Goal: Task Accomplishment & Management: Use online tool/utility

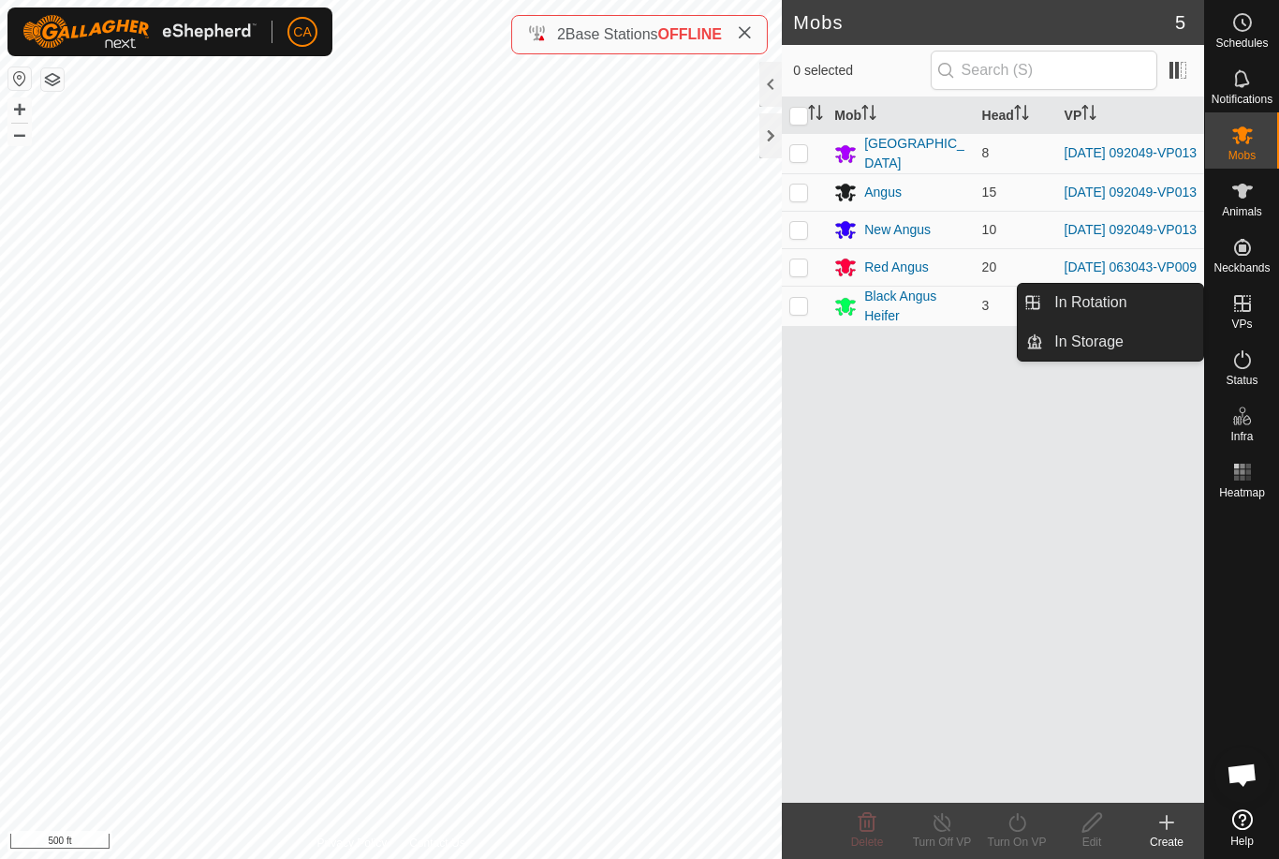
click at [1151, 307] on link "In Rotation" at bounding box center [1123, 302] width 160 height 37
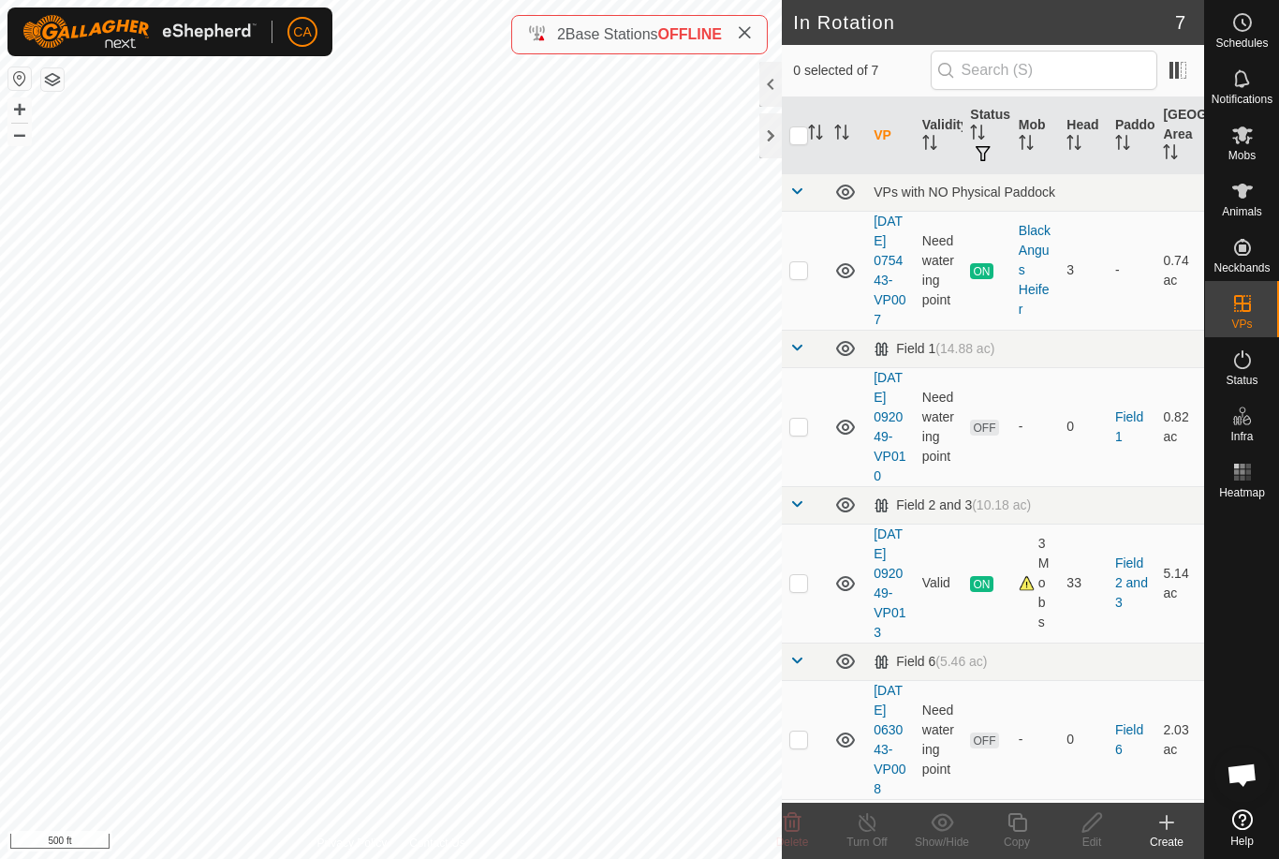
click at [800, 433] on p-checkbox at bounding box center [798, 426] width 19 height 15
click at [793, 820] on icon at bounding box center [793, 822] width 18 height 19
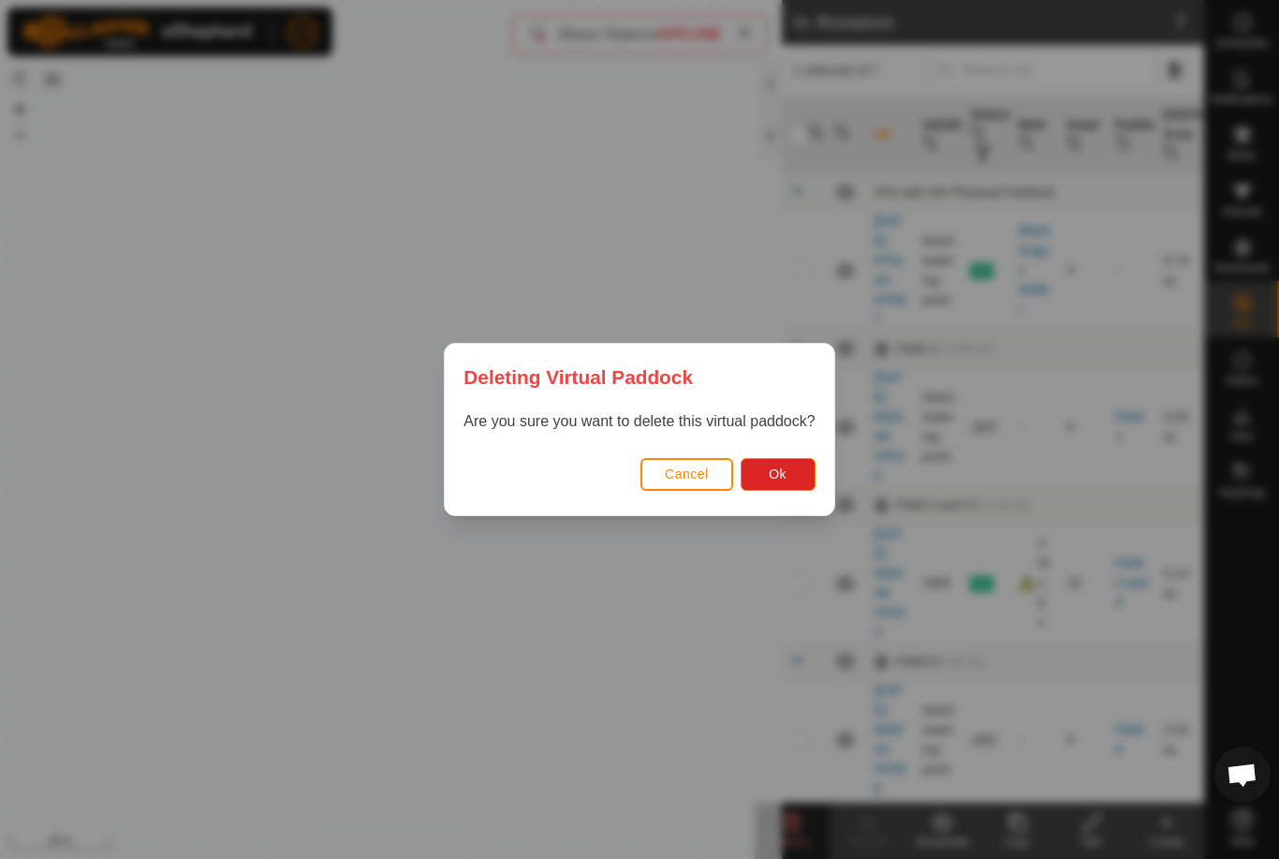
click at [786, 472] on span "Ok" at bounding box center [778, 473] width 18 height 15
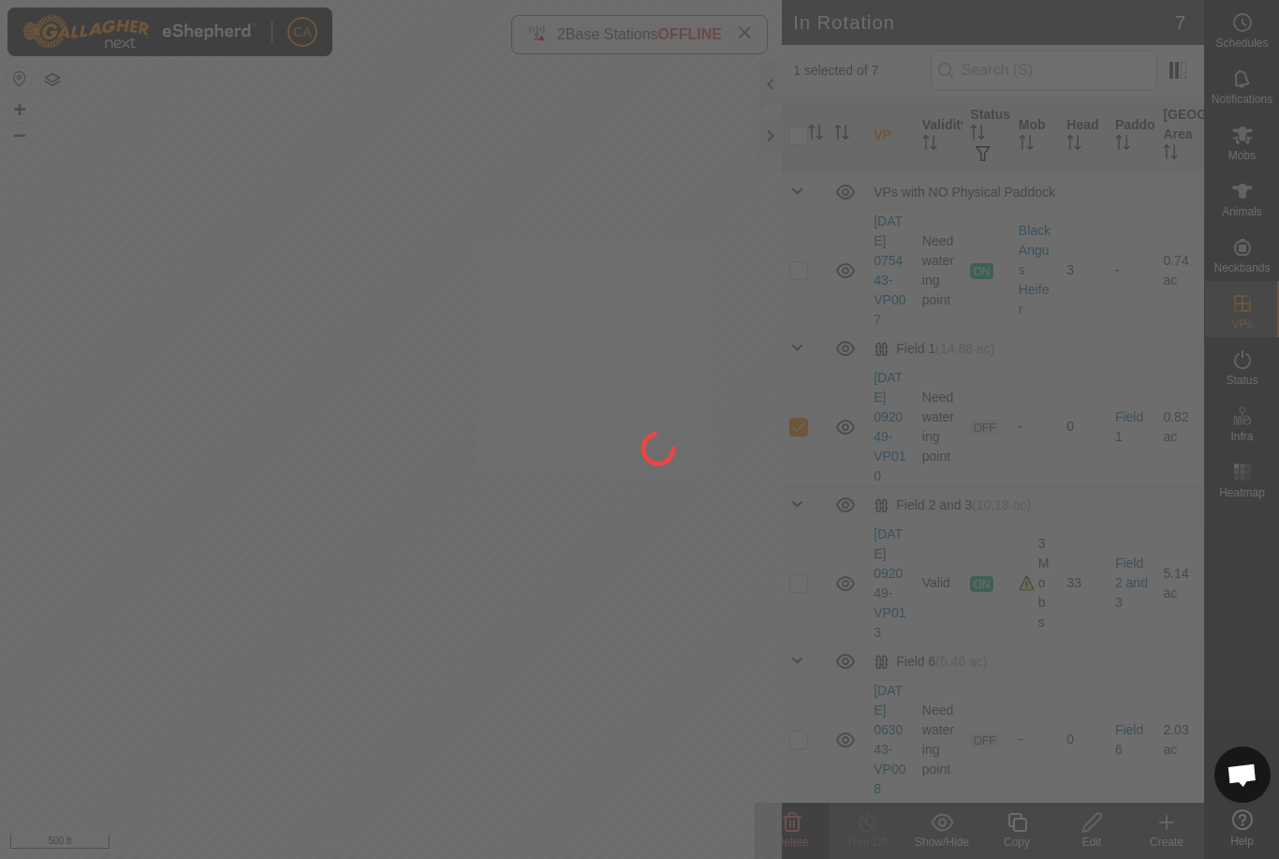
checkbox input "false"
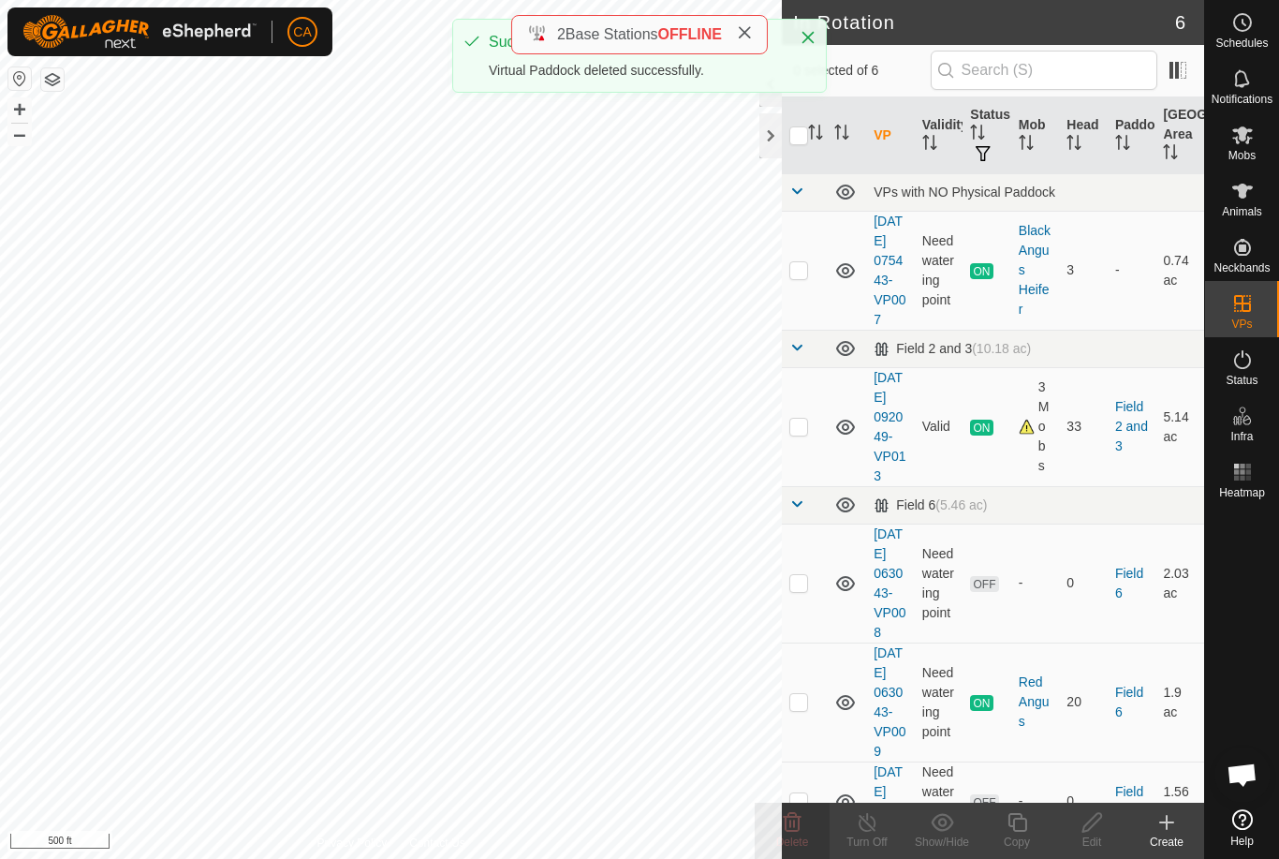
click at [806, 433] on p-checkbox at bounding box center [798, 426] width 19 height 15
checkbox input "true"
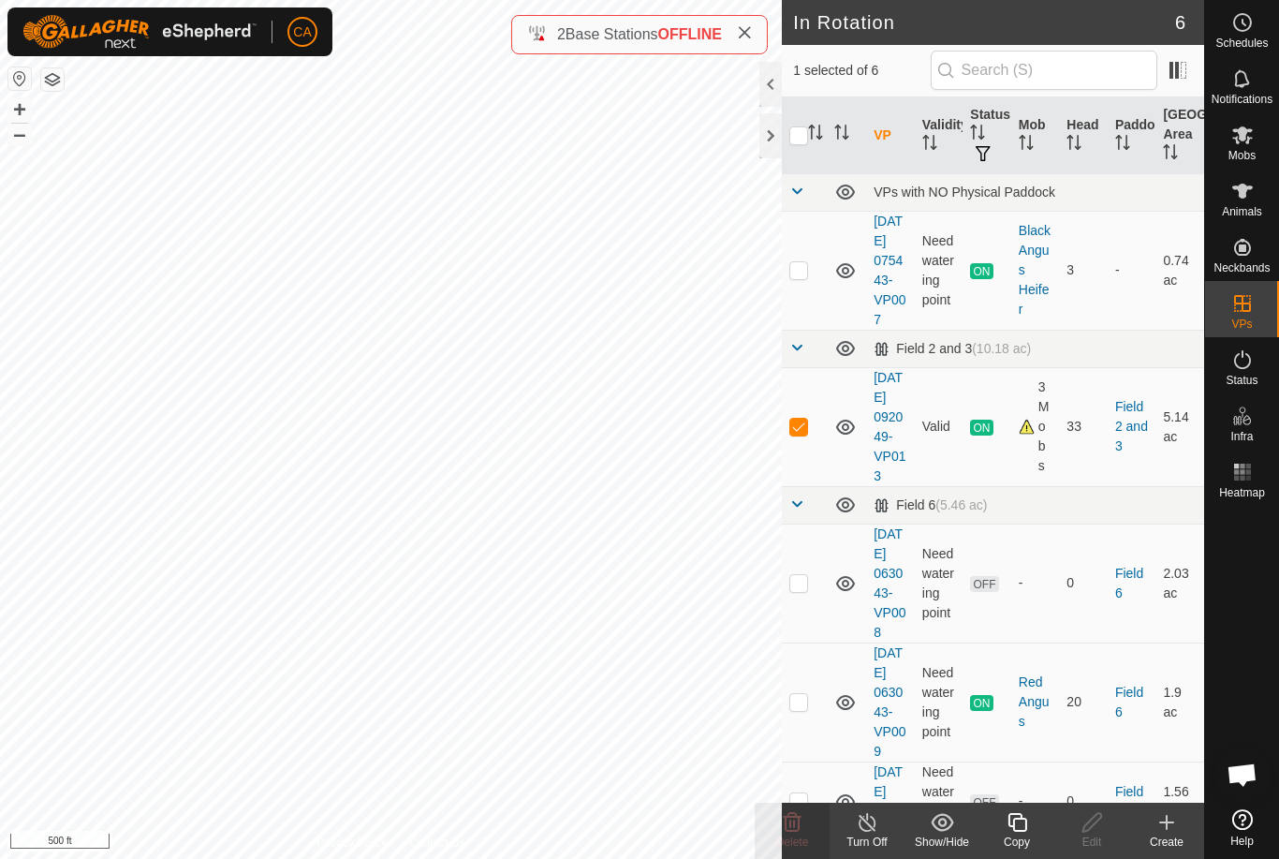
click at [1015, 833] on div "Copy" at bounding box center [1016, 841] width 75 height 17
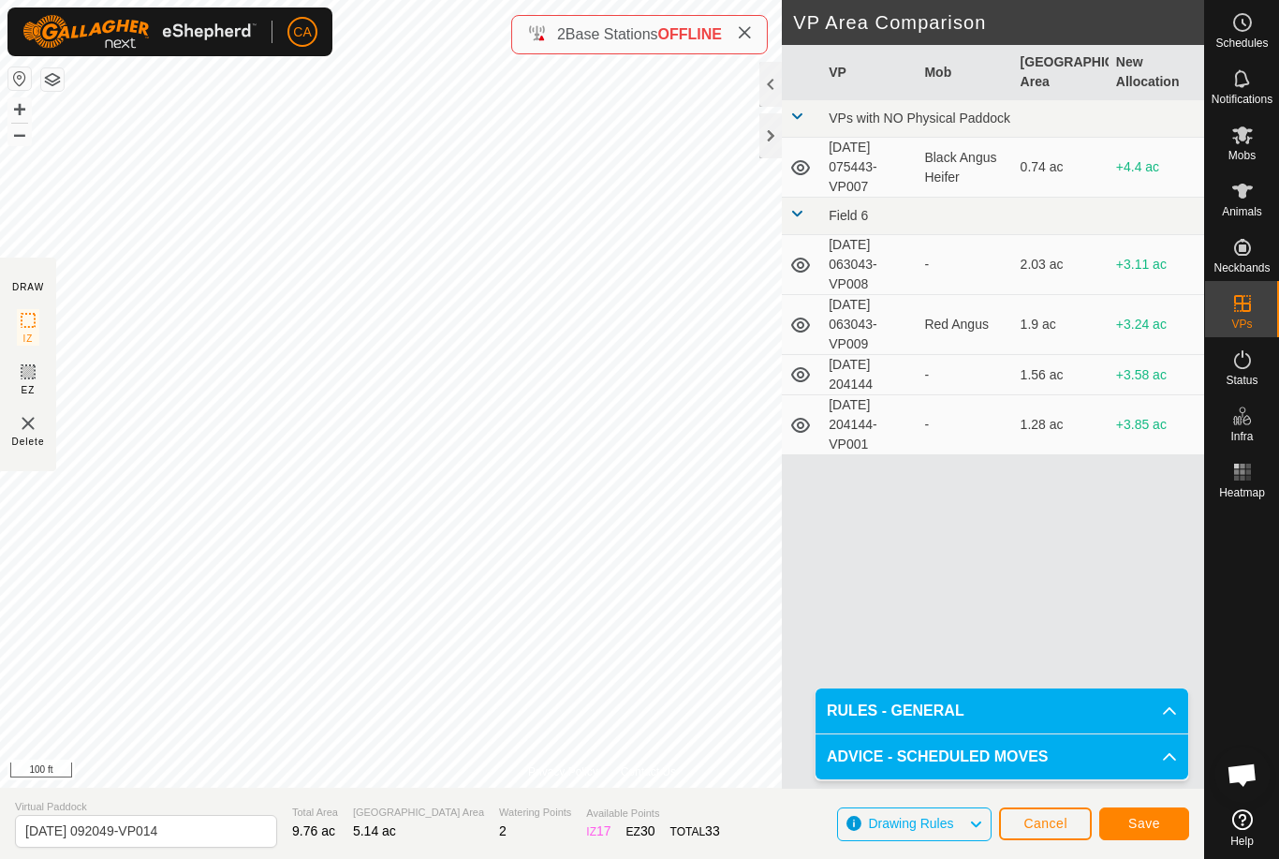
click at [1140, 835] on button "Save" at bounding box center [1144, 823] width 90 height 33
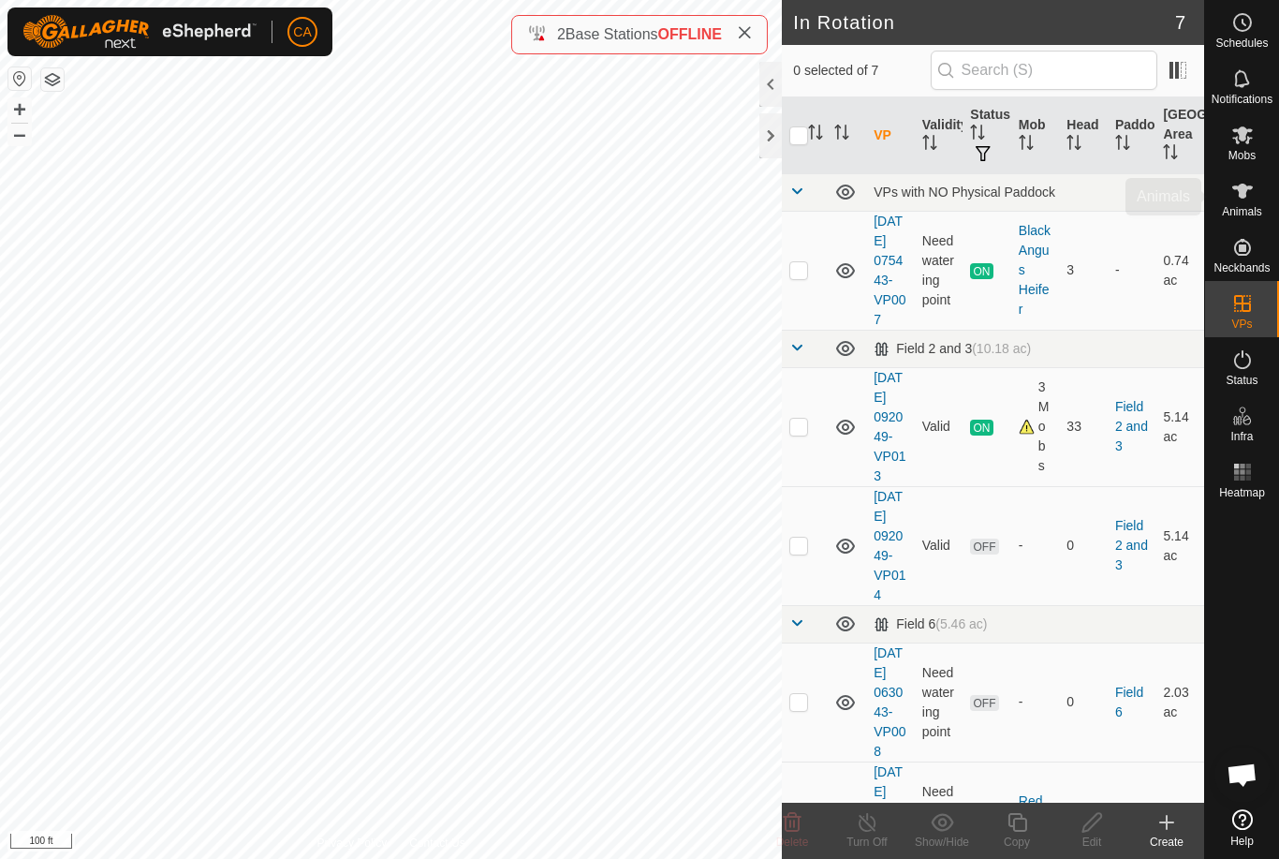
click at [1254, 188] on es-animals-svg-icon at bounding box center [1243, 191] width 34 height 30
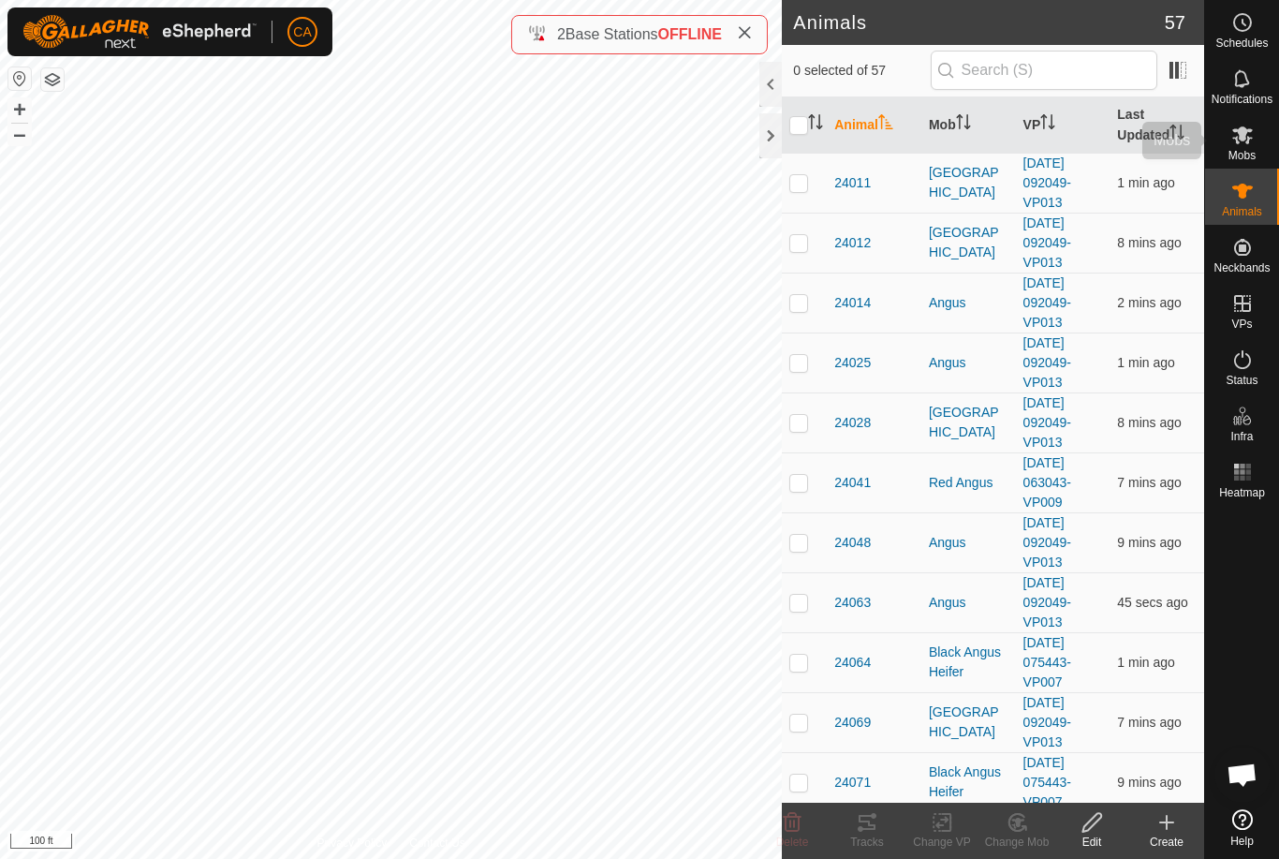
click at [1256, 130] on es-mob-svg-icon at bounding box center [1243, 135] width 34 height 30
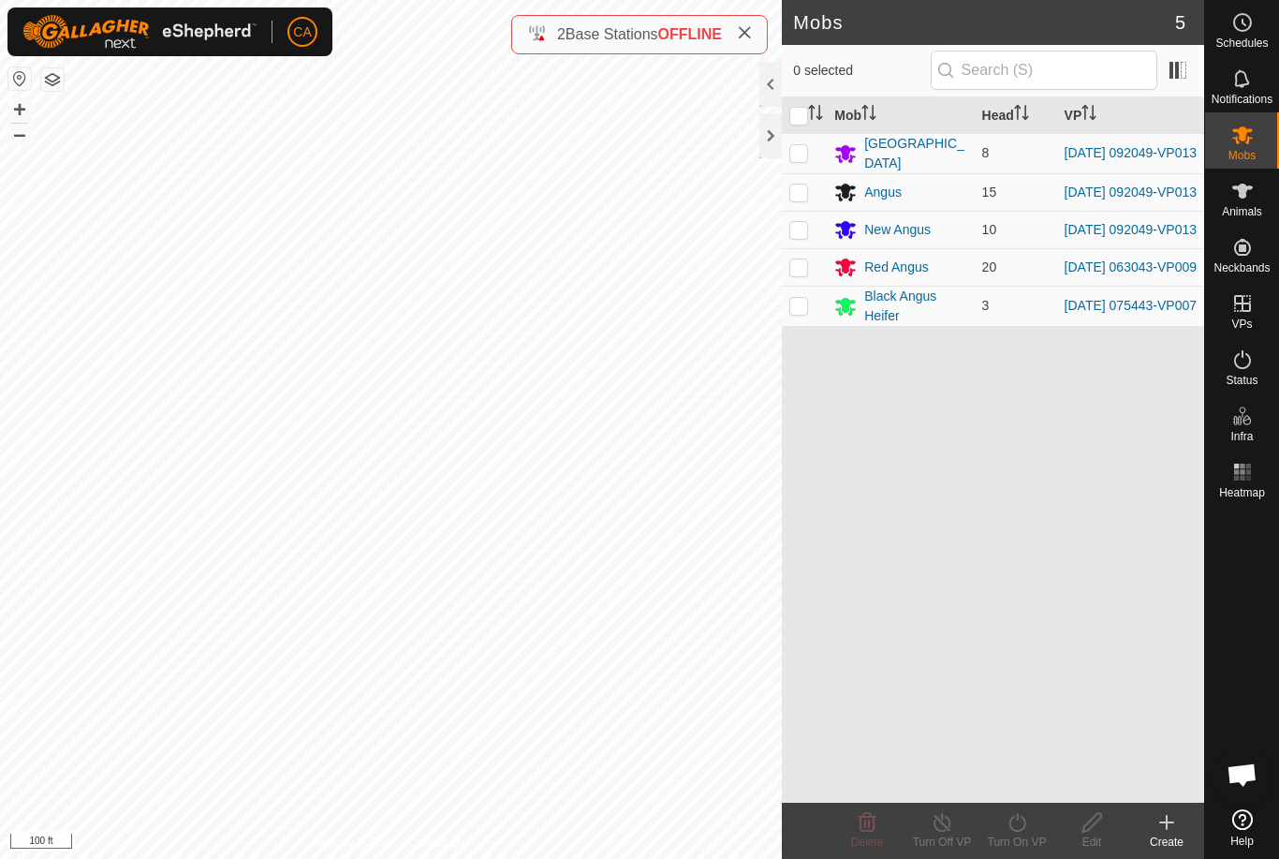
click at [800, 152] on p-checkbox at bounding box center [798, 152] width 19 height 15
checkbox input "true"
click at [790, 194] on p-checkbox at bounding box center [798, 191] width 19 height 15
checkbox input "true"
click at [785, 223] on td at bounding box center [804, 229] width 45 height 37
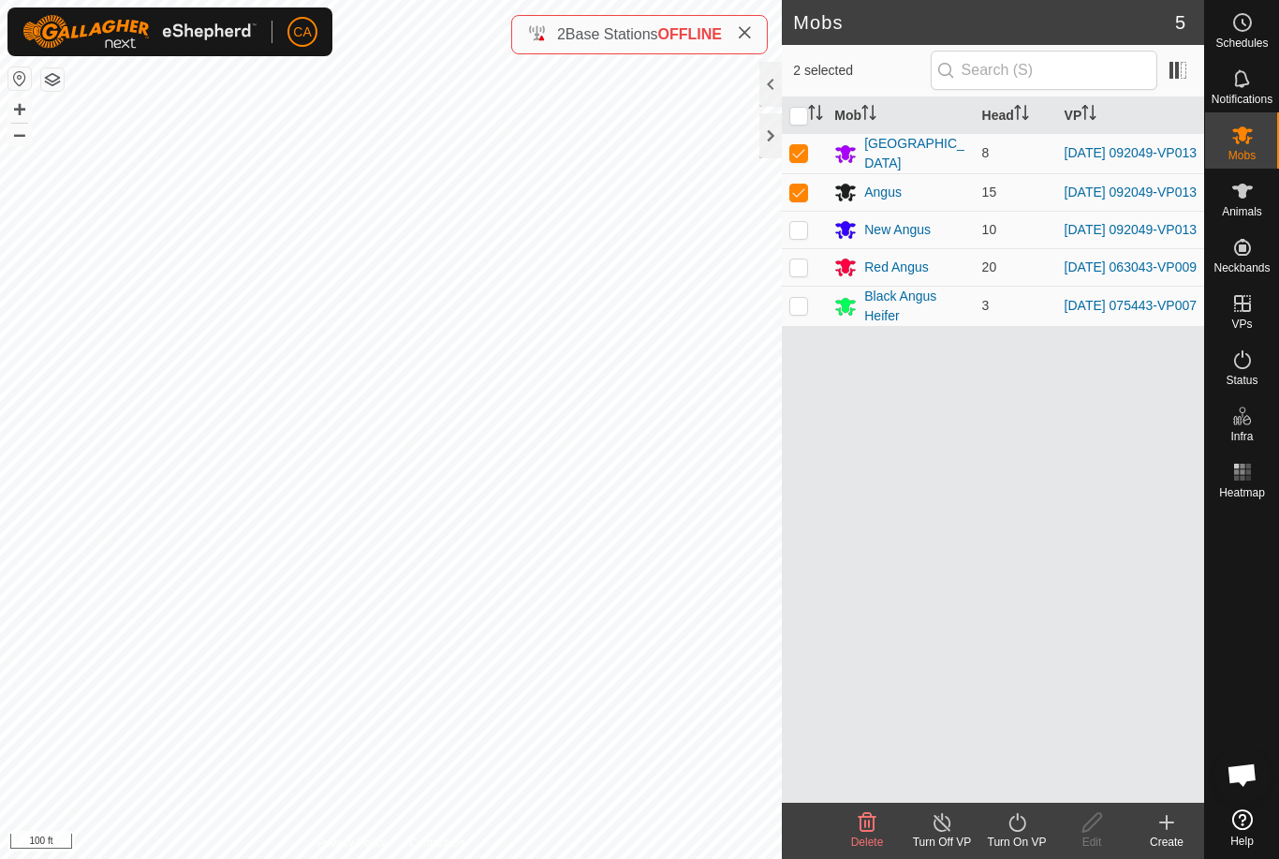
checkbox input "true"
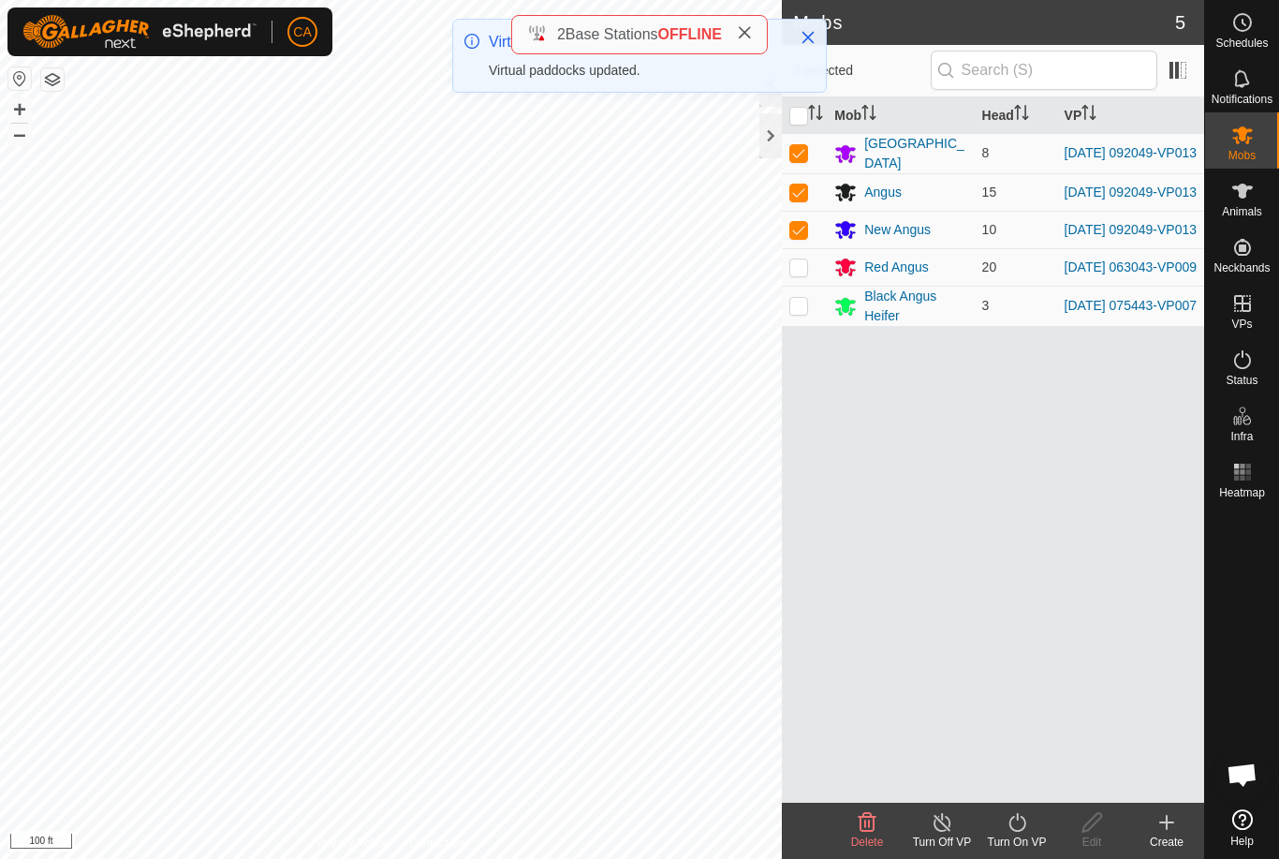
click at [1022, 827] on icon at bounding box center [1017, 822] width 23 height 22
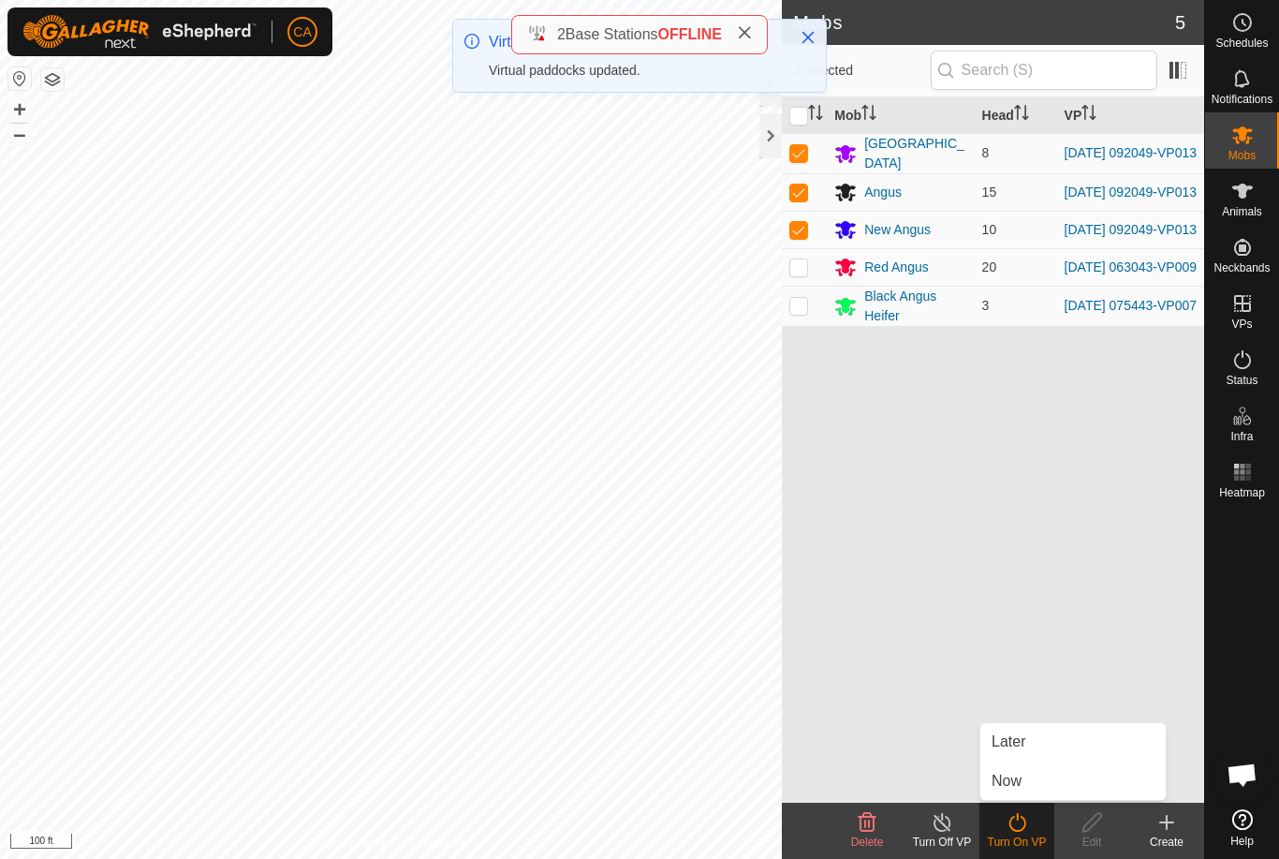
click at [1036, 786] on link "Now" at bounding box center [1072, 780] width 185 height 37
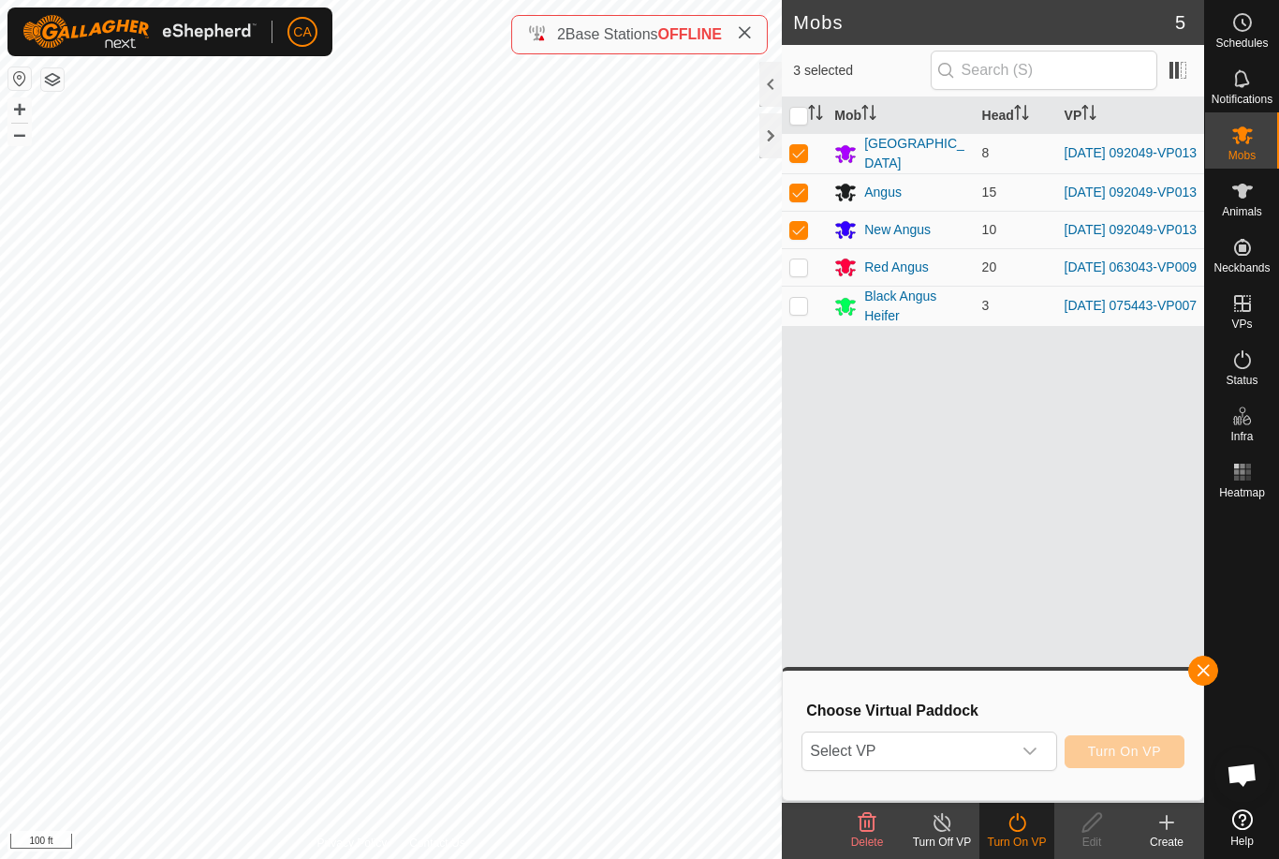
click at [961, 739] on span "Select VP" at bounding box center [906, 750] width 208 height 37
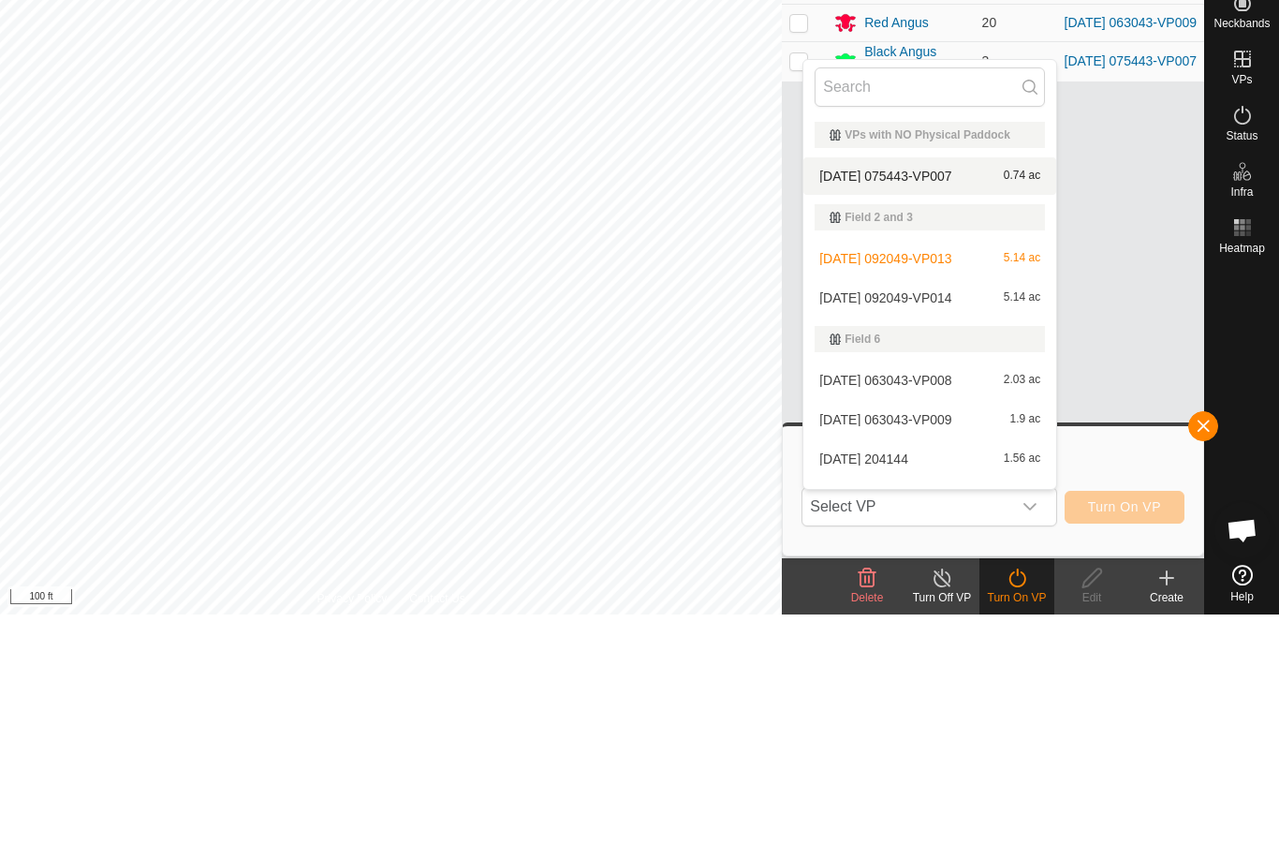
click at [942, 414] on span "[DATE] 075443-VP007" at bounding box center [885, 420] width 132 height 13
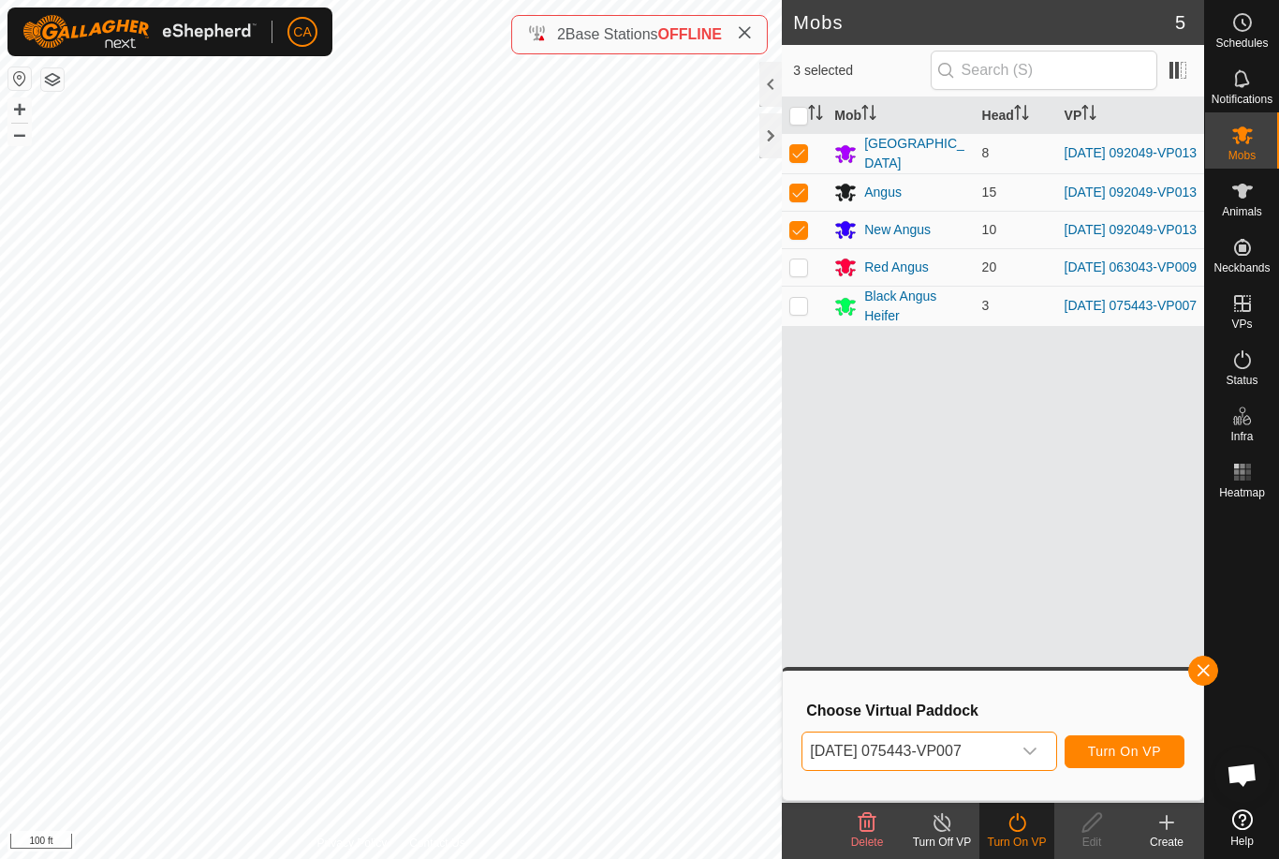
click at [936, 743] on span "[DATE] 075443-VP007" at bounding box center [906, 750] width 208 height 37
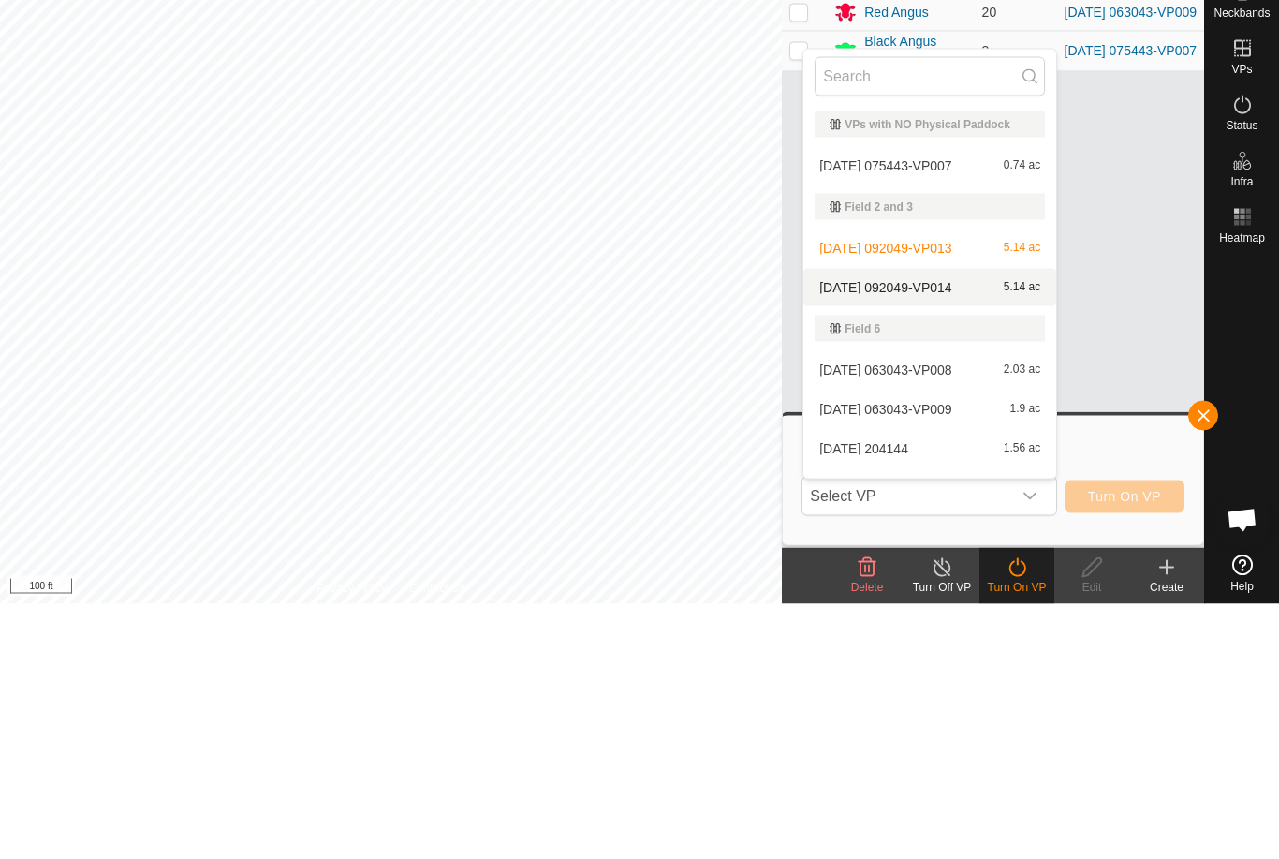
click at [948, 536] on span "[DATE] 092049-VP014" at bounding box center [885, 542] width 132 height 13
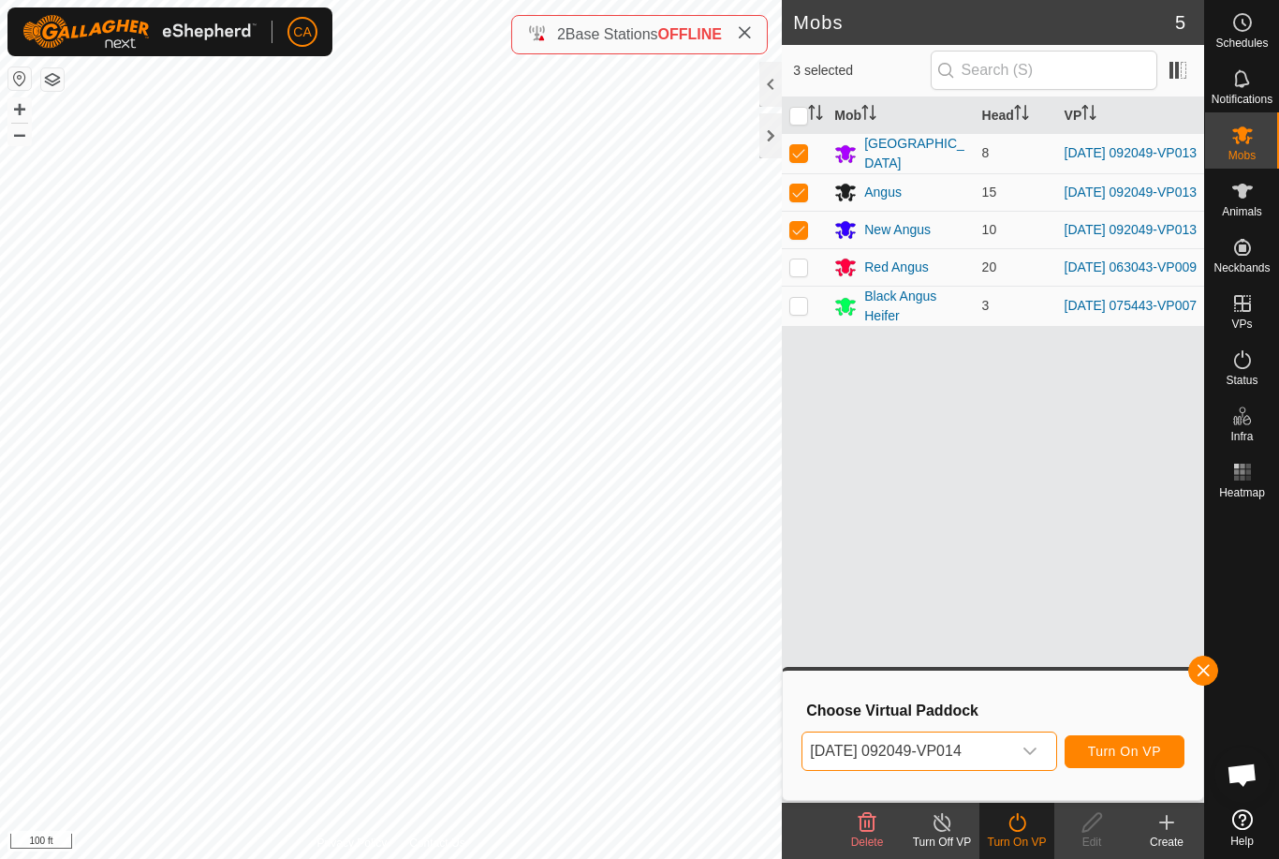
click at [1130, 764] on button "Turn On VP" at bounding box center [1125, 751] width 120 height 33
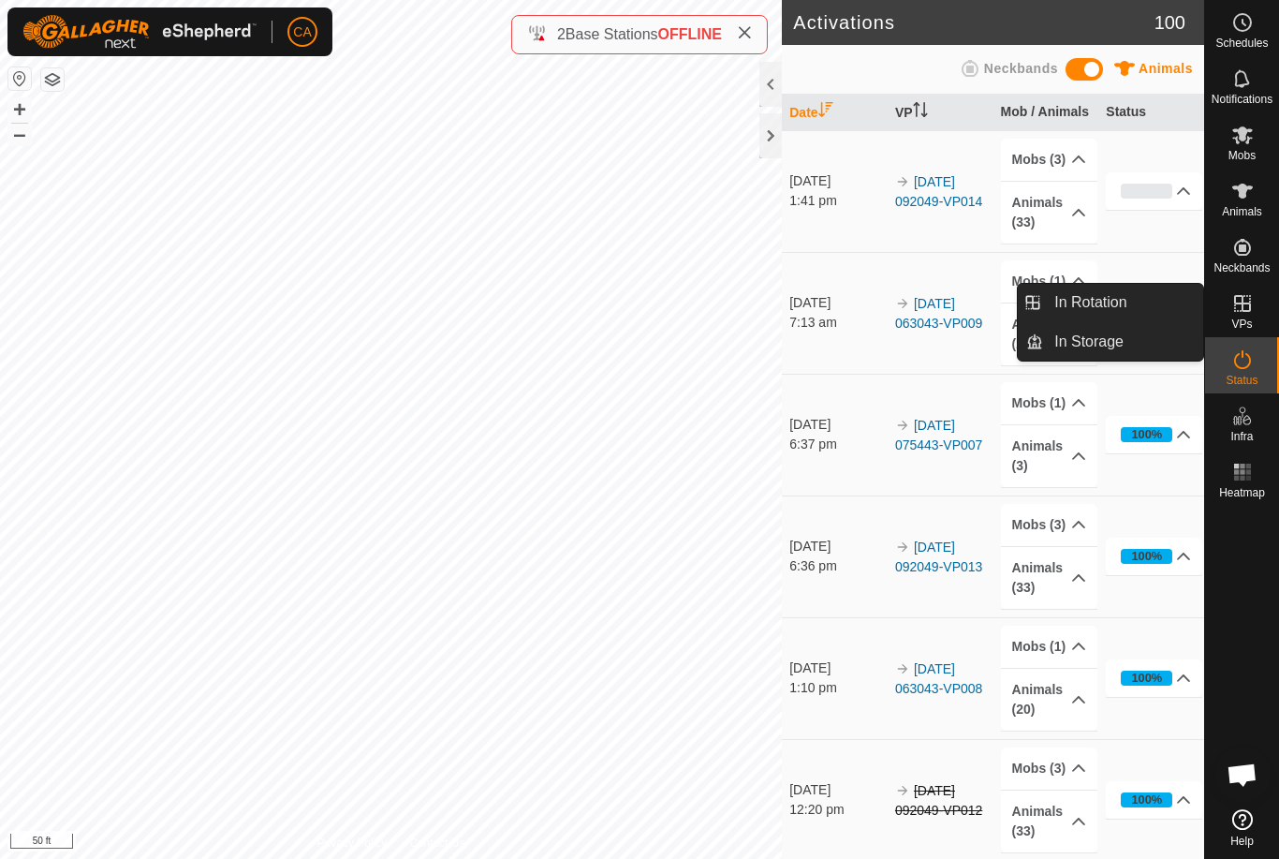
click at [1124, 307] on span "In Rotation" at bounding box center [1090, 302] width 72 height 22
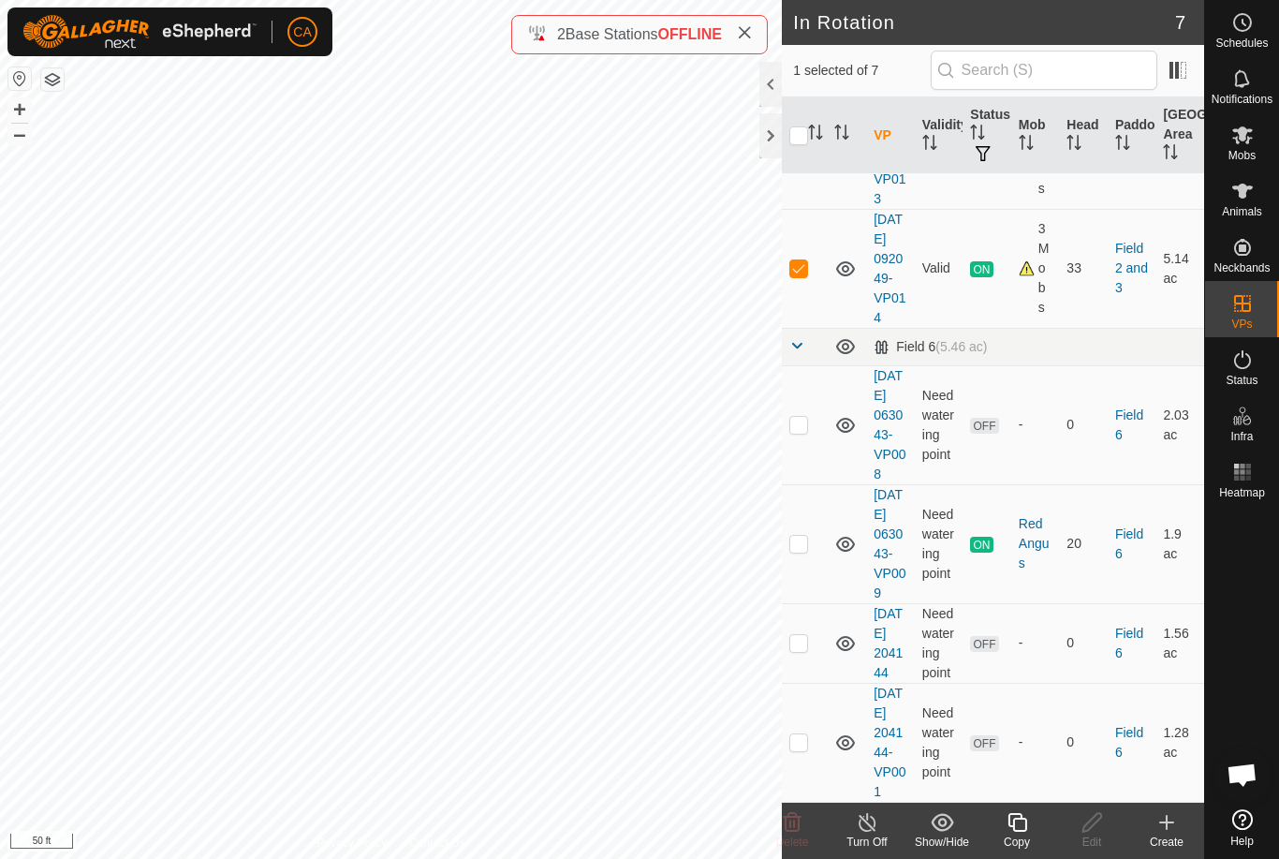
scroll to position [334, 0]
click at [803, 249] on td at bounding box center [804, 268] width 45 height 119
checkbox input "false"
click at [800, 650] on p-checkbox at bounding box center [798, 642] width 19 height 15
click at [801, 650] on p-checkbox at bounding box center [798, 642] width 19 height 15
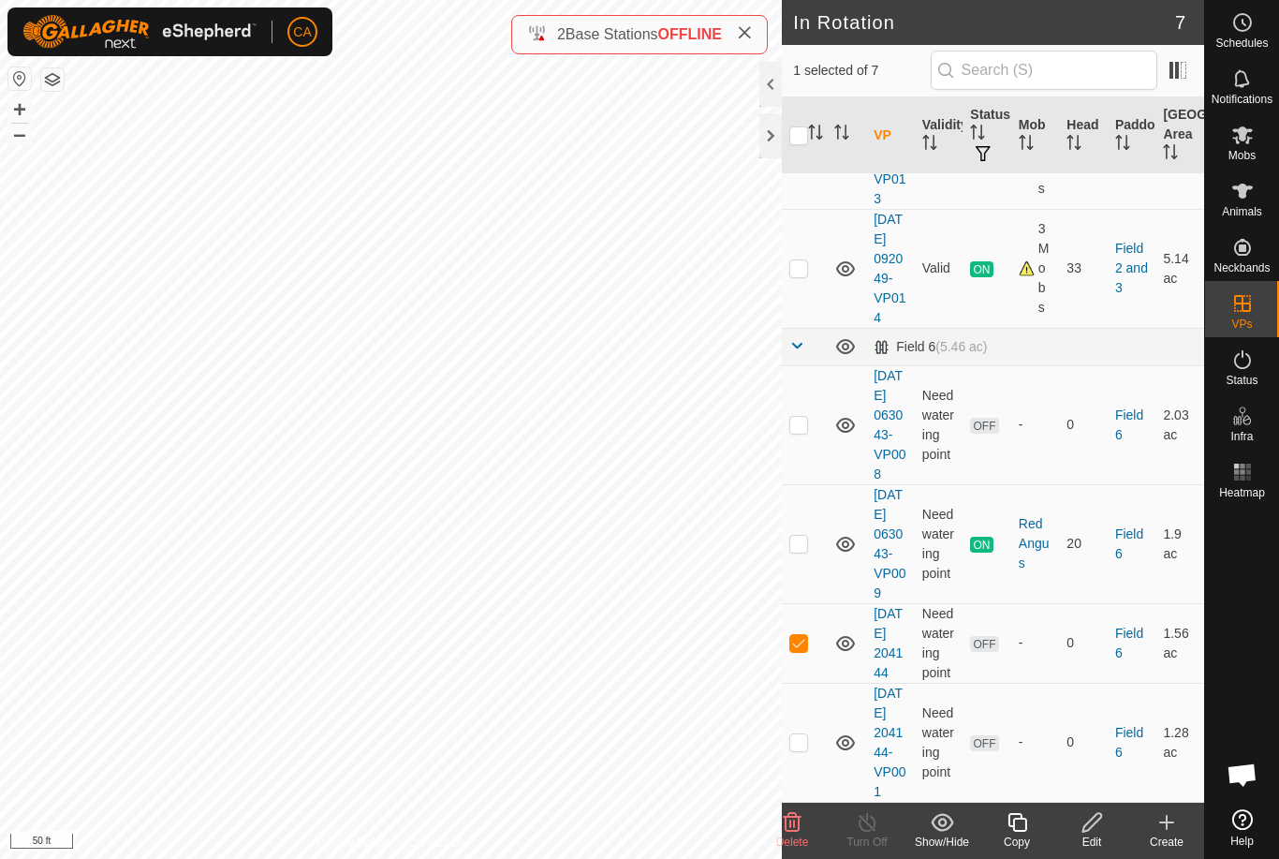
checkbox input "false"
click at [807, 425] on td at bounding box center [804, 424] width 45 height 119
click at [807, 821] on delete-svg-icon at bounding box center [792, 822] width 75 height 22
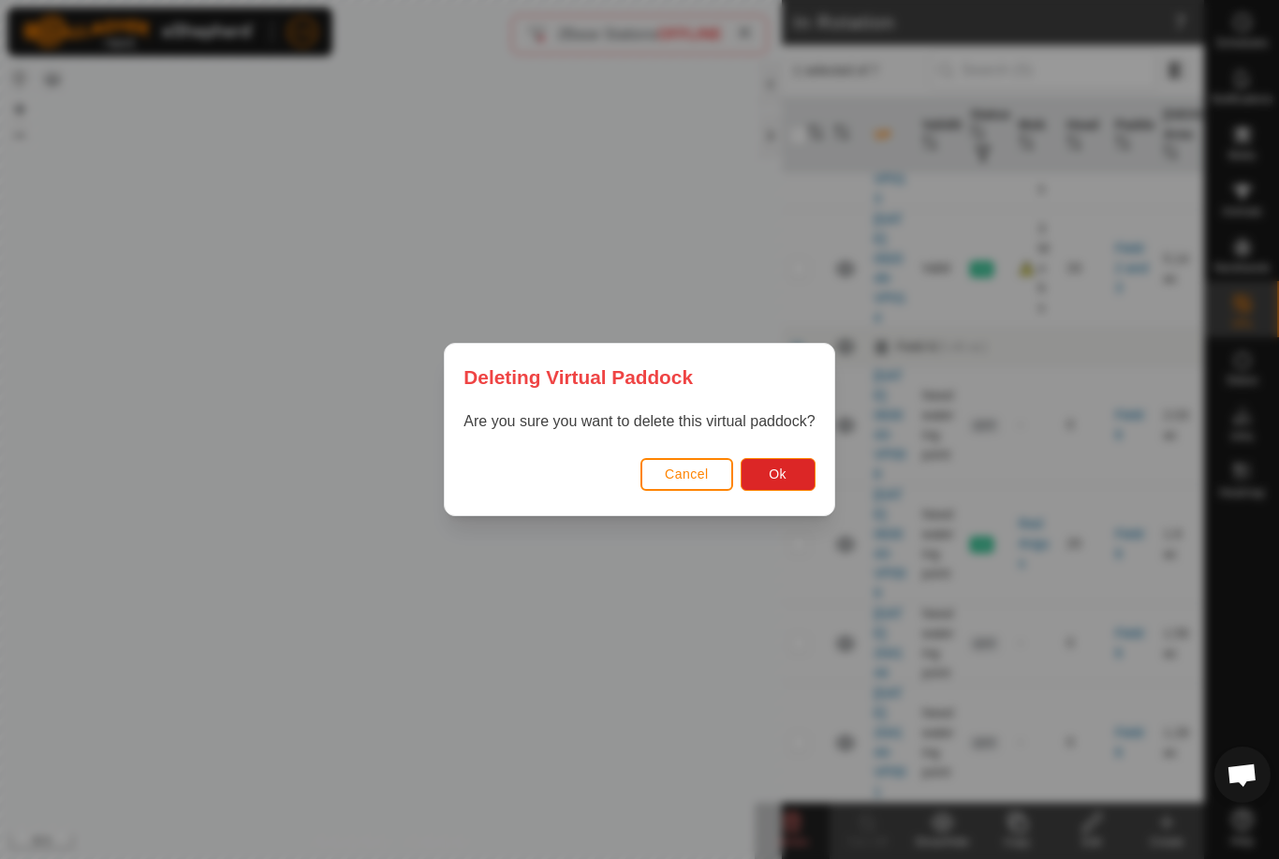
click at [786, 483] on button "Ok" at bounding box center [778, 474] width 75 height 33
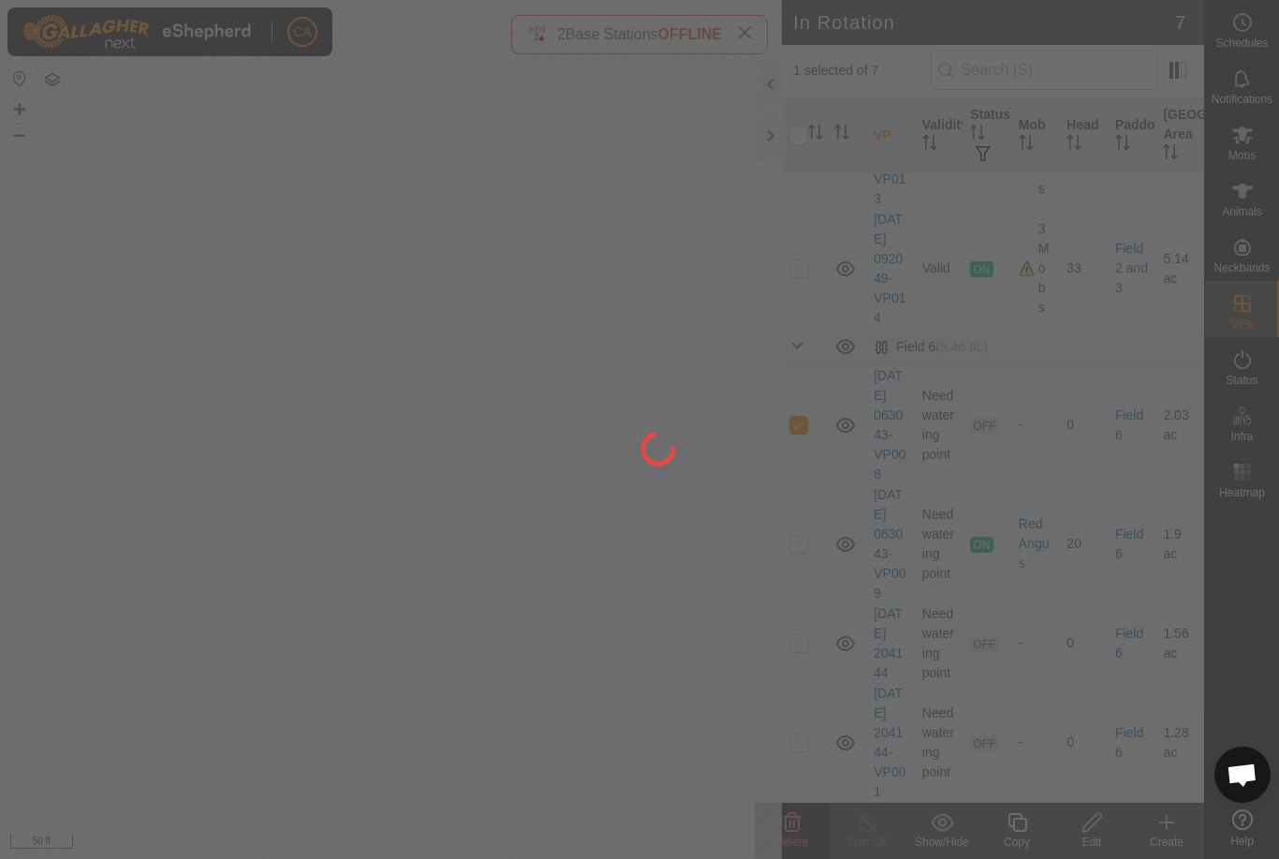
checkbox input "false"
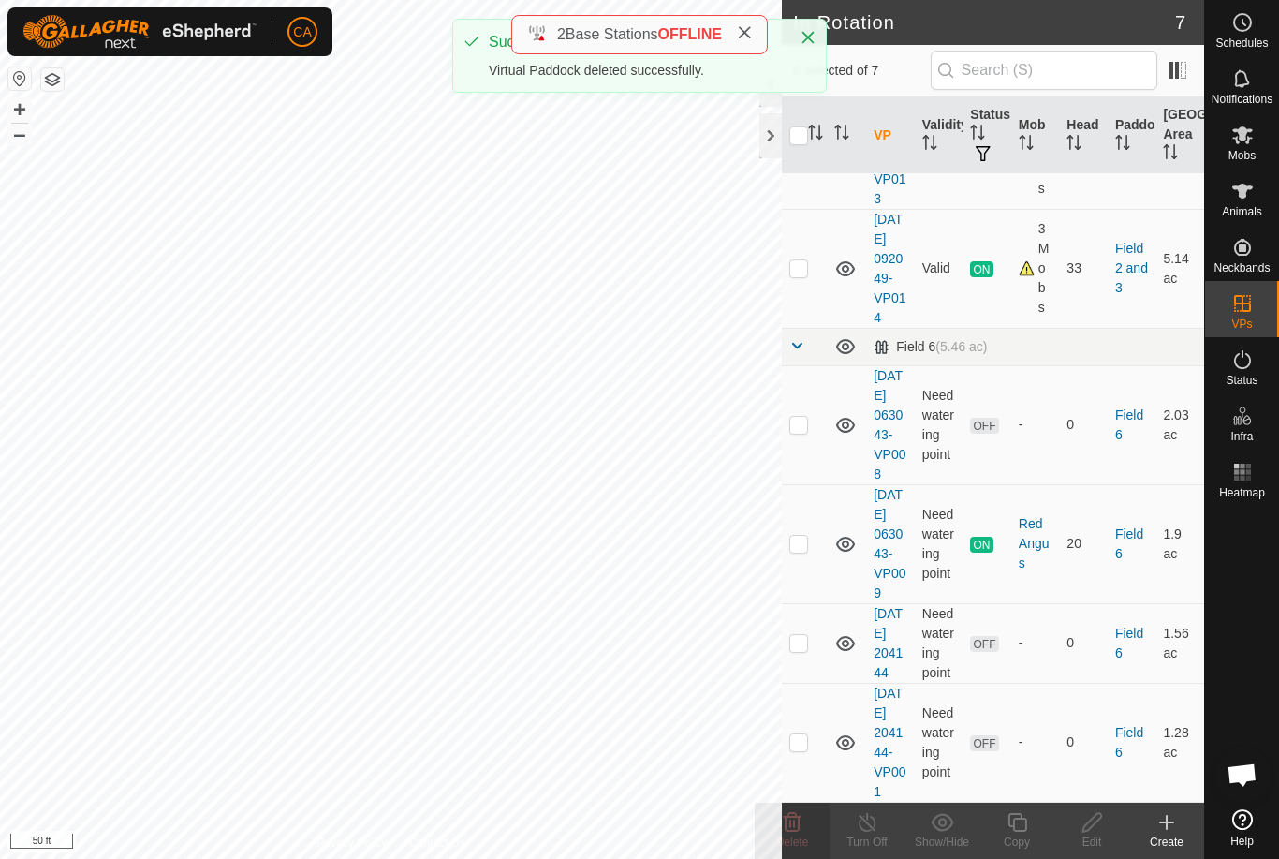
scroll to position [275, 0]
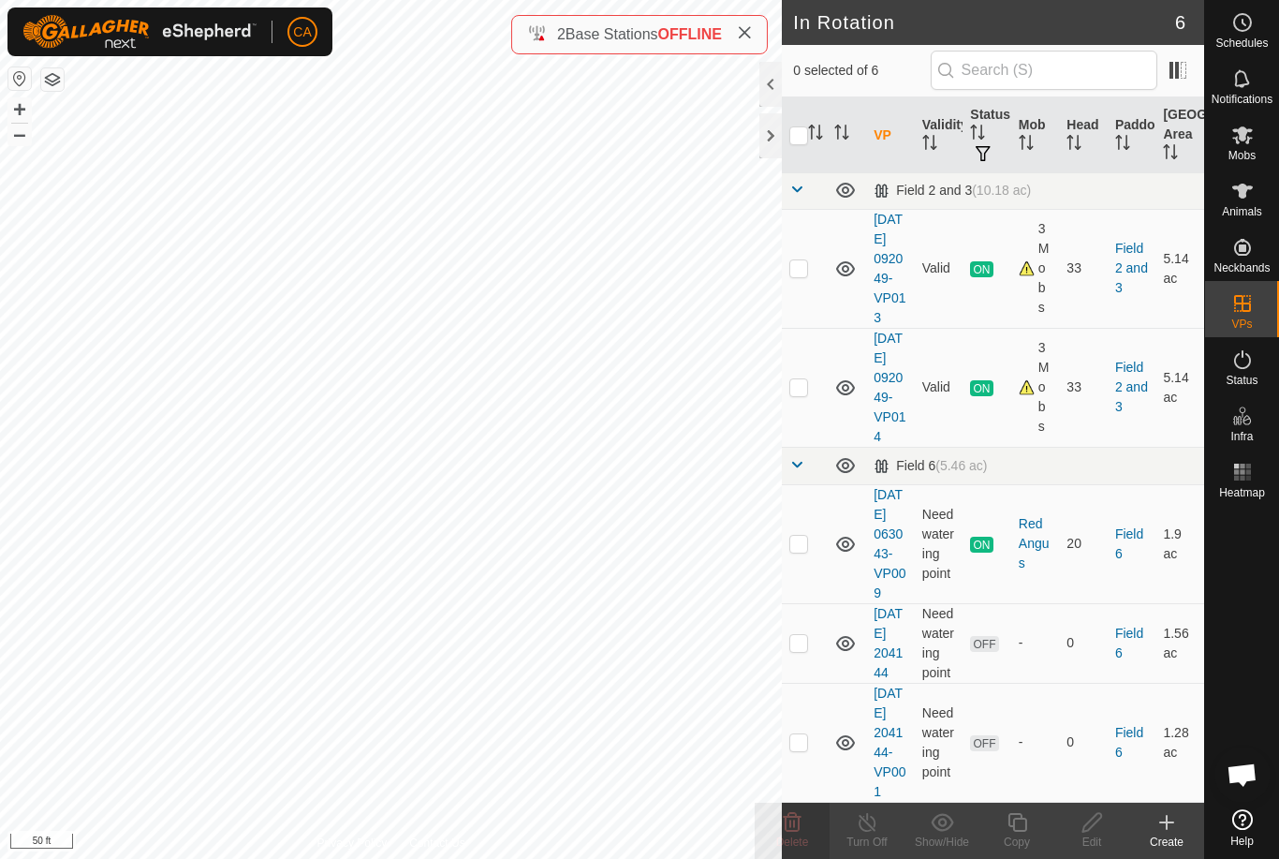
click at [48, 84] on button "button" at bounding box center [52, 79] width 22 height 22
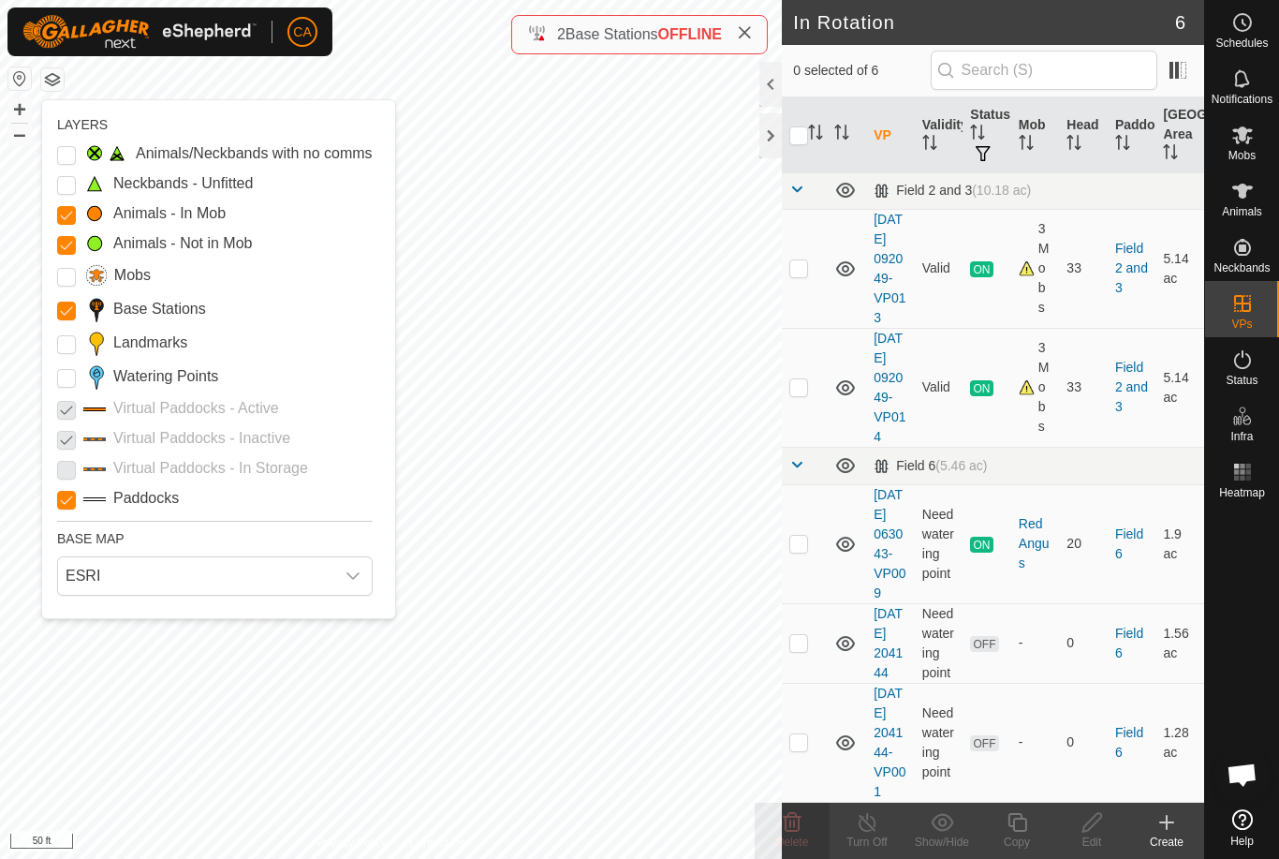
click at [147, 351] on label "Landmarks" at bounding box center [150, 342] width 74 height 22
click at [76, 351] on input "Landmarks" at bounding box center [66, 344] width 19 height 19
click at [152, 385] on label "Watering Points" at bounding box center [165, 376] width 105 height 22
click at [76, 385] on Points "Watering Points" at bounding box center [66, 378] width 19 height 19
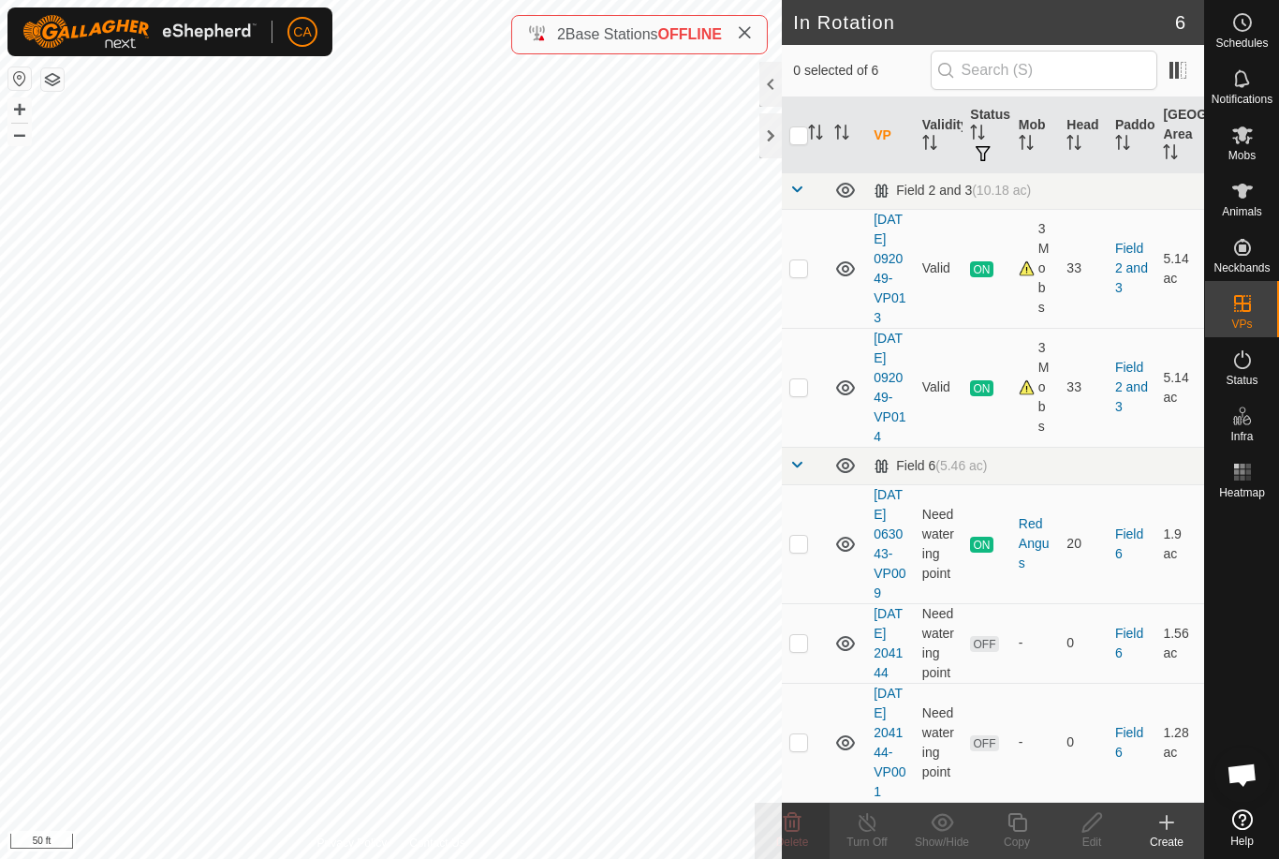
click at [799, 741] on td at bounding box center [804, 742] width 45 height 119
click at [790, 820] on icon at bounding box center [793, 822] width 18 height 19
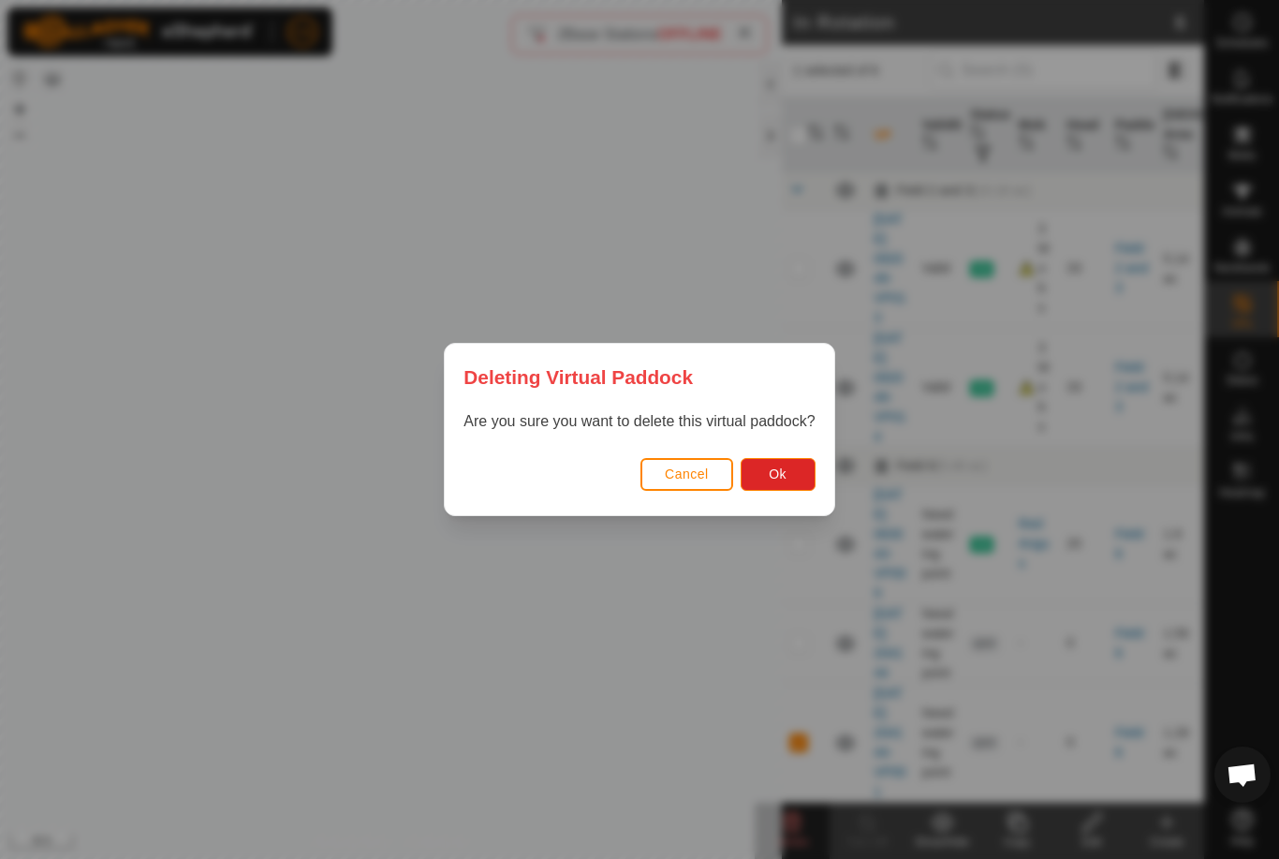
click at [804, 485] on button "Ok" at bounding box center [778, 474] width 75 height 33
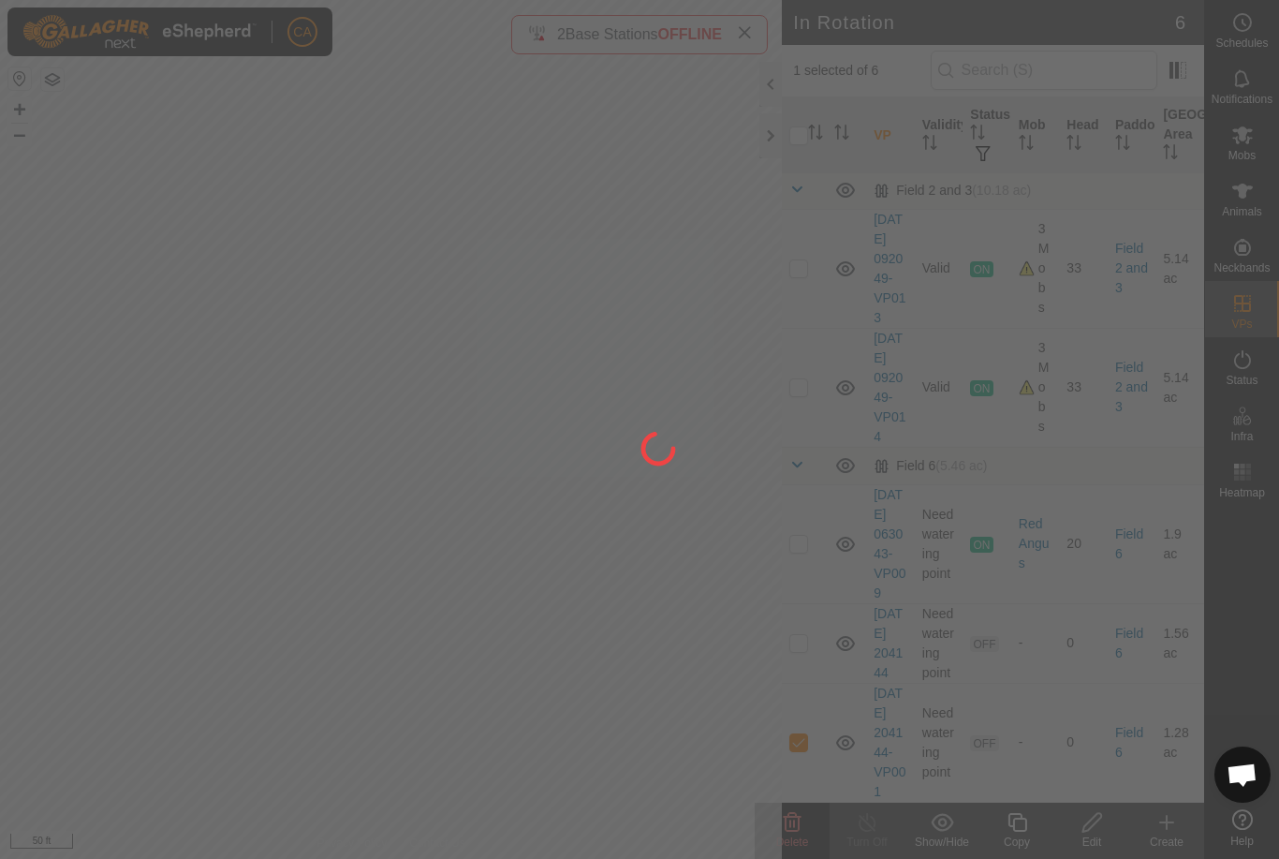
checkbox input "false"
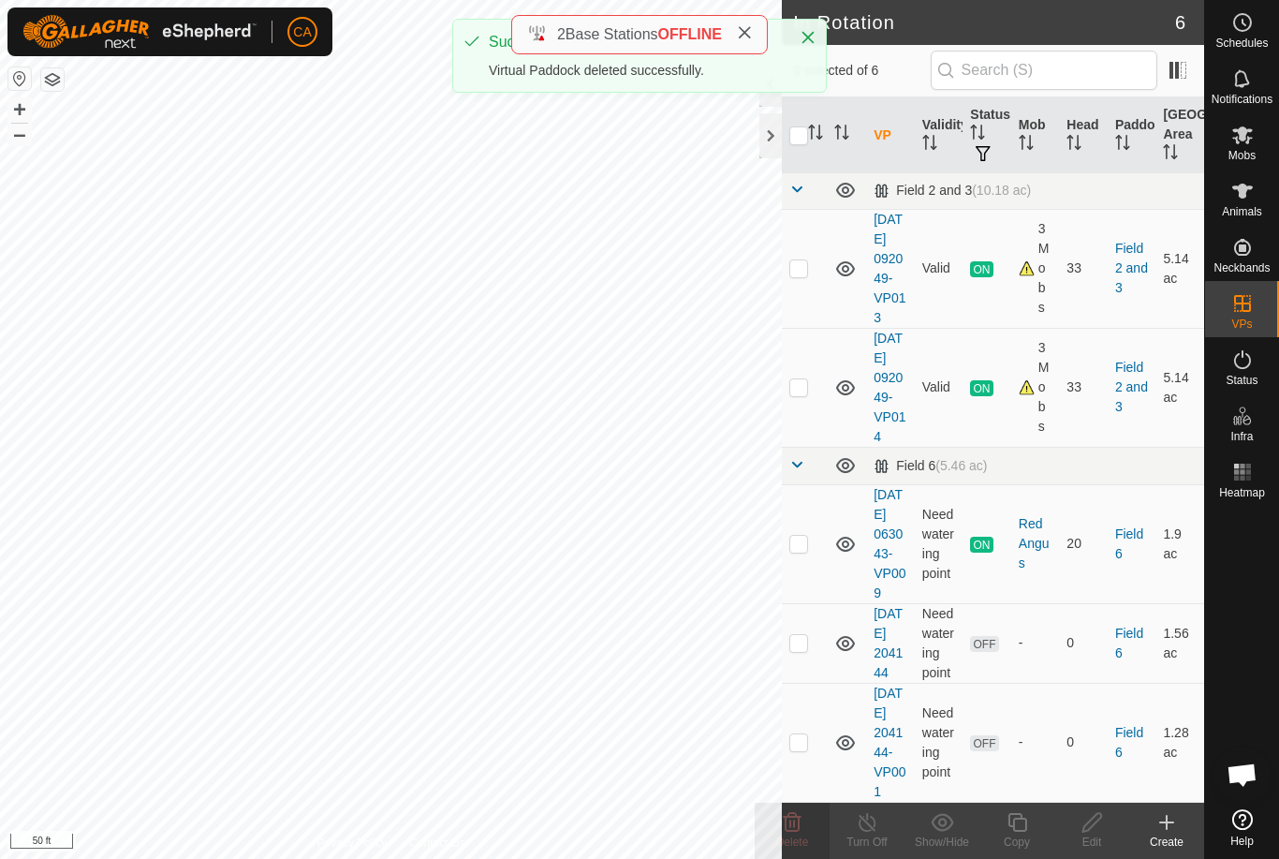
scroll to position [137, 0]
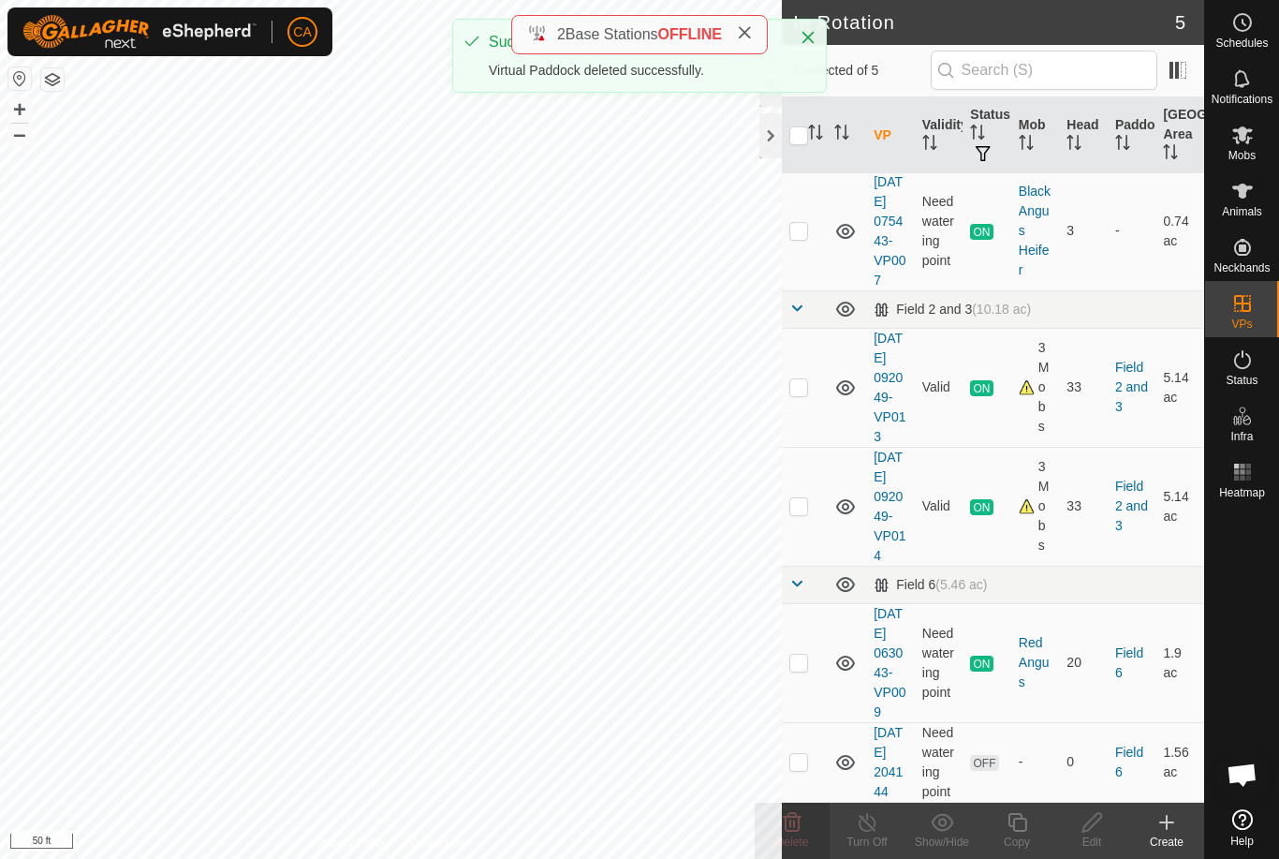
click at [809, 746] on td at bounding box center [804, 762] width 45 height 80
checkbox input "true"
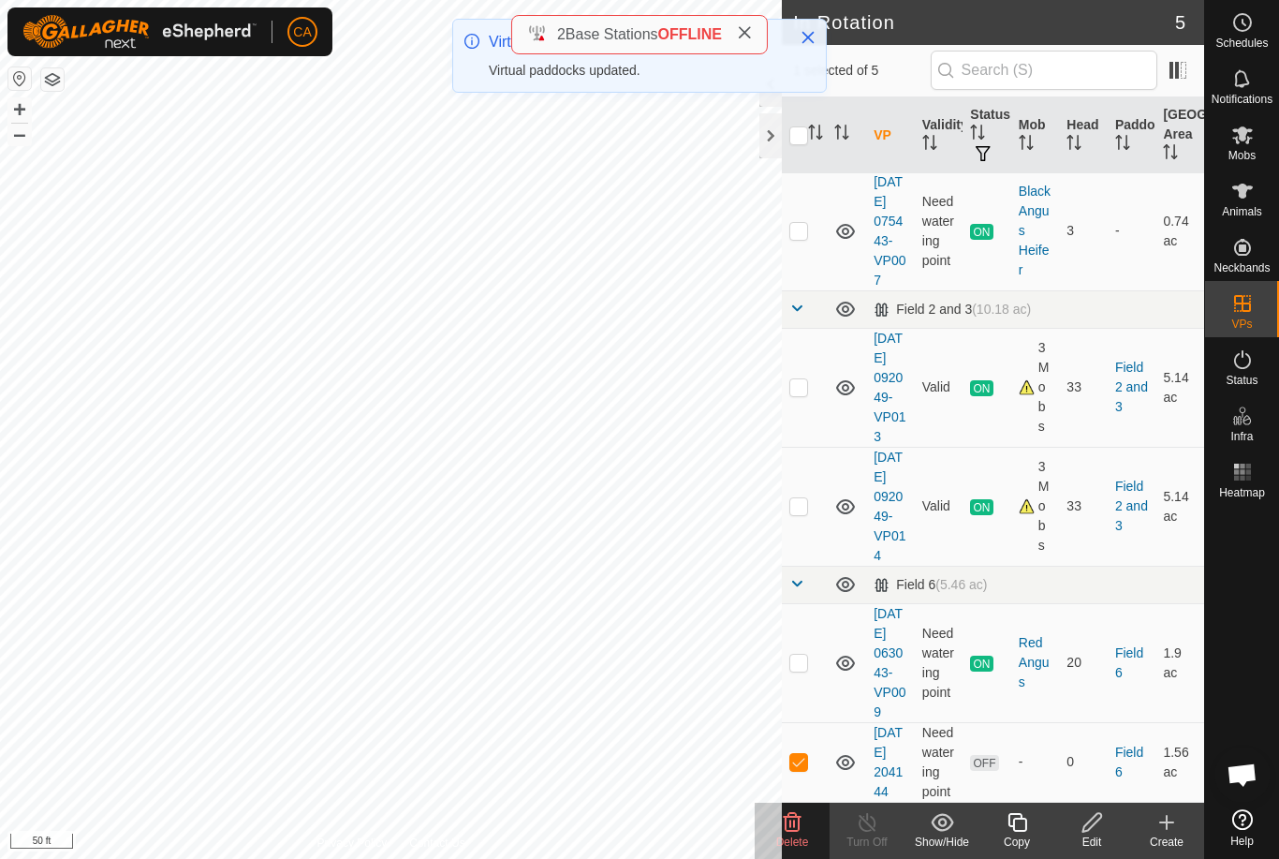
click at [1243, 144] on icon at bounding box center [1242, 135] width 22 height 22
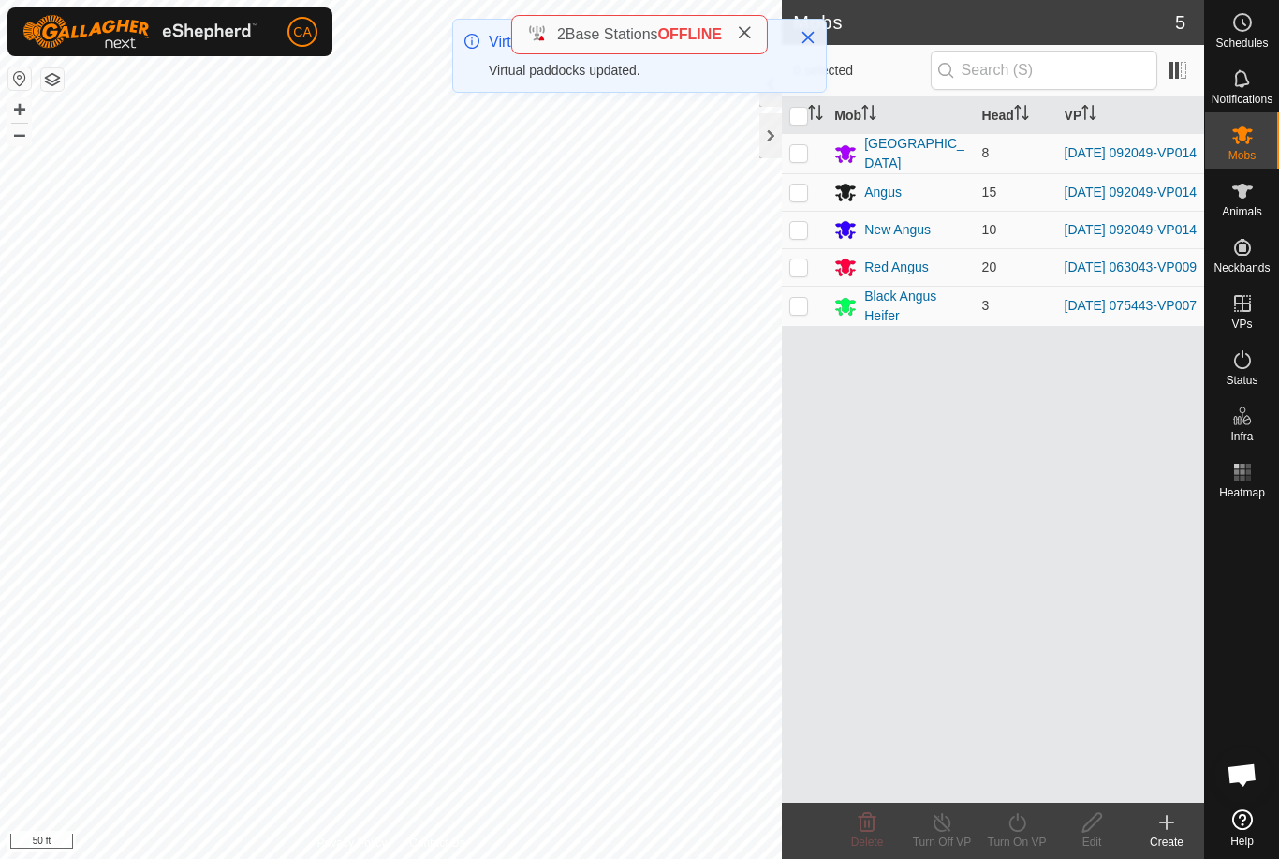
click at [806, 117] on input "checkbox" at bounding box center [798, 116] width 19 height 19
checkbox input "true"
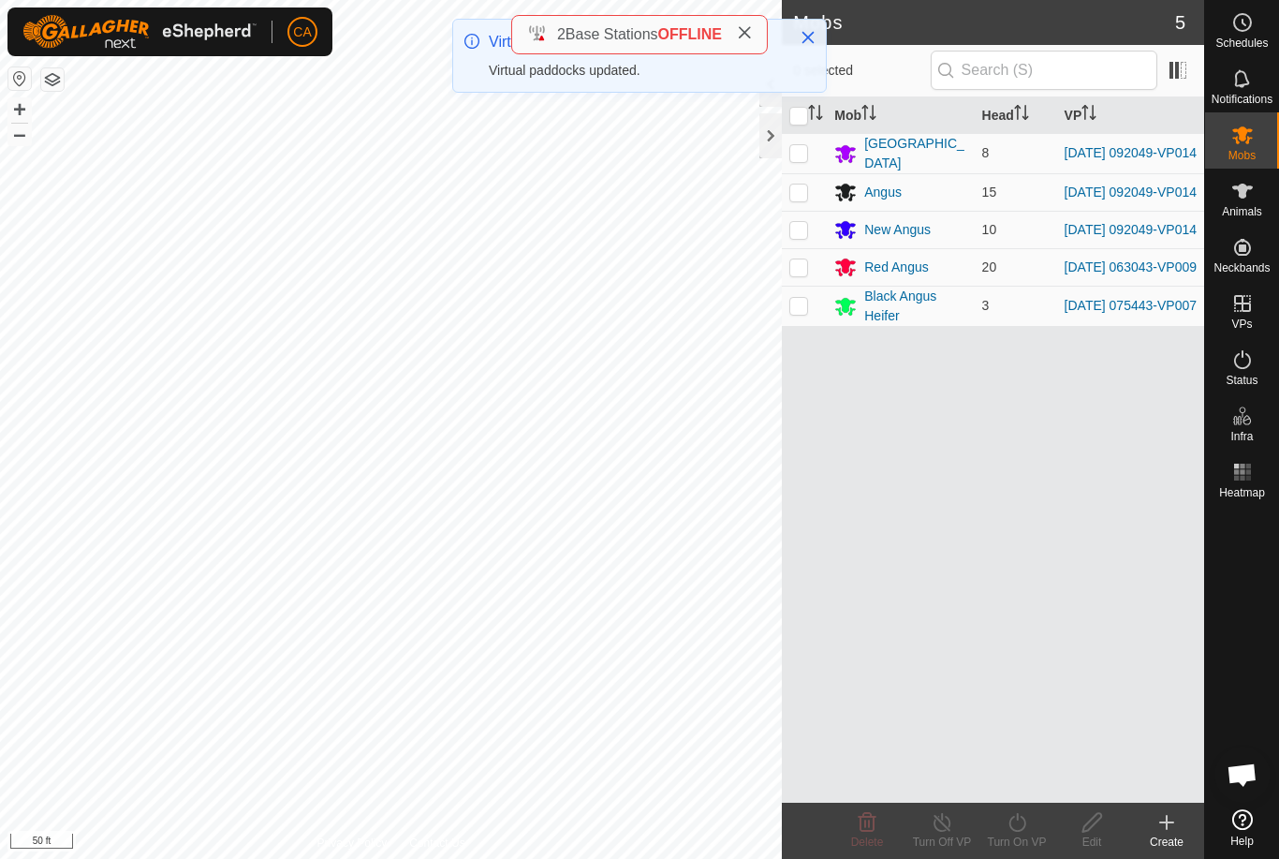
checkbox input "true"
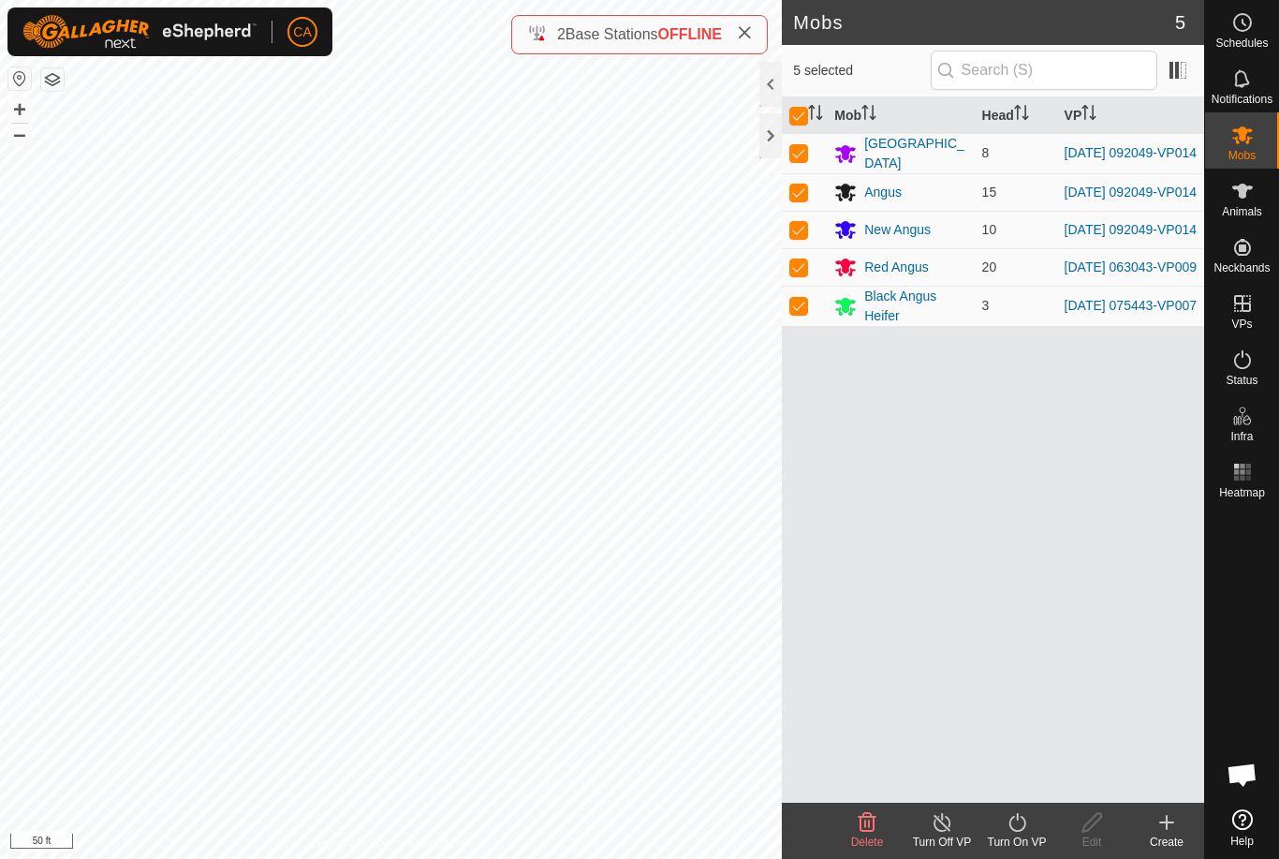
click at [799, 116] on input "checkbox" at bounding box center [798, 116] width 19 height 19
checkbox input "false"
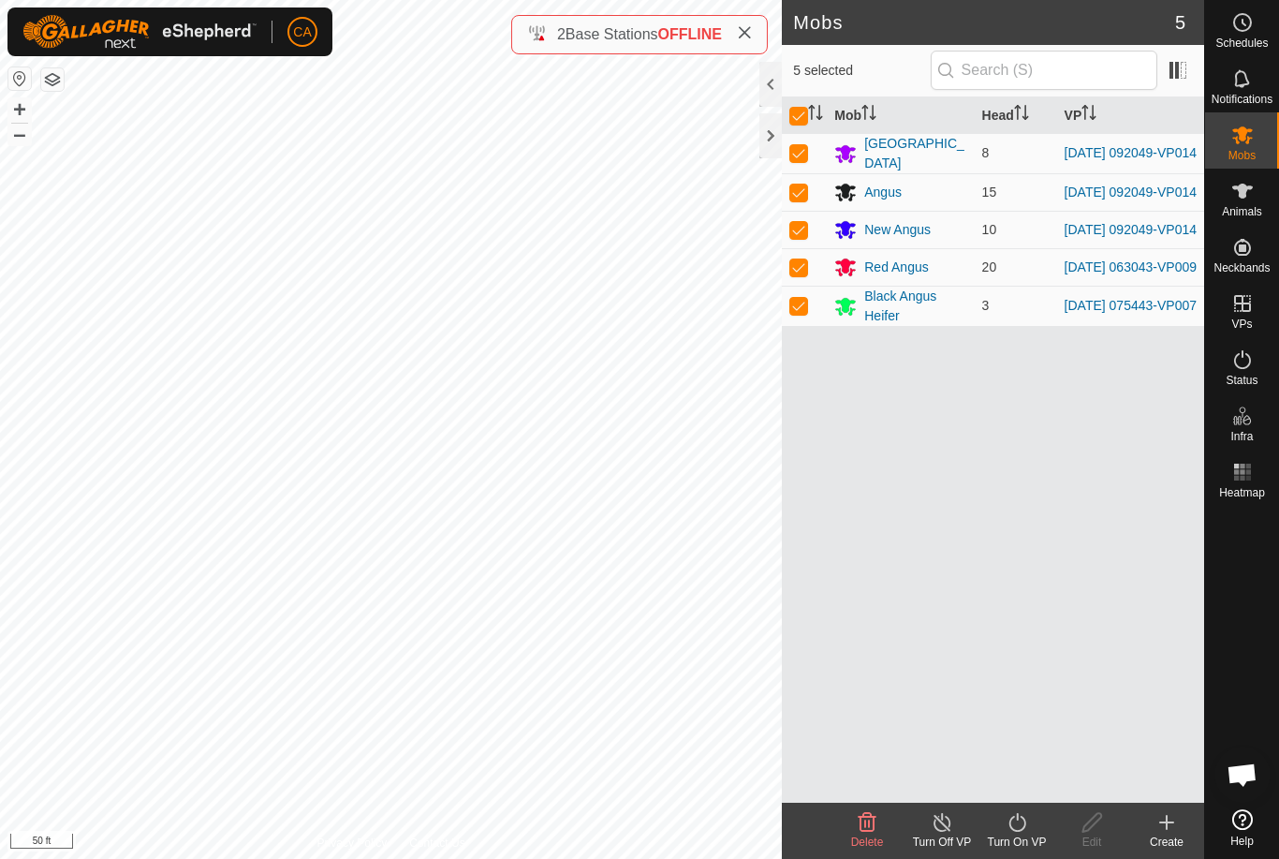
checkbox input "false"
click at [798, 274] on p-checkbox at bounding box center [798, 266] width 19 height 15
checkbox input "true"
click at [1024, 813] on icon at bounding box center [1017, 822] width 23 height 22
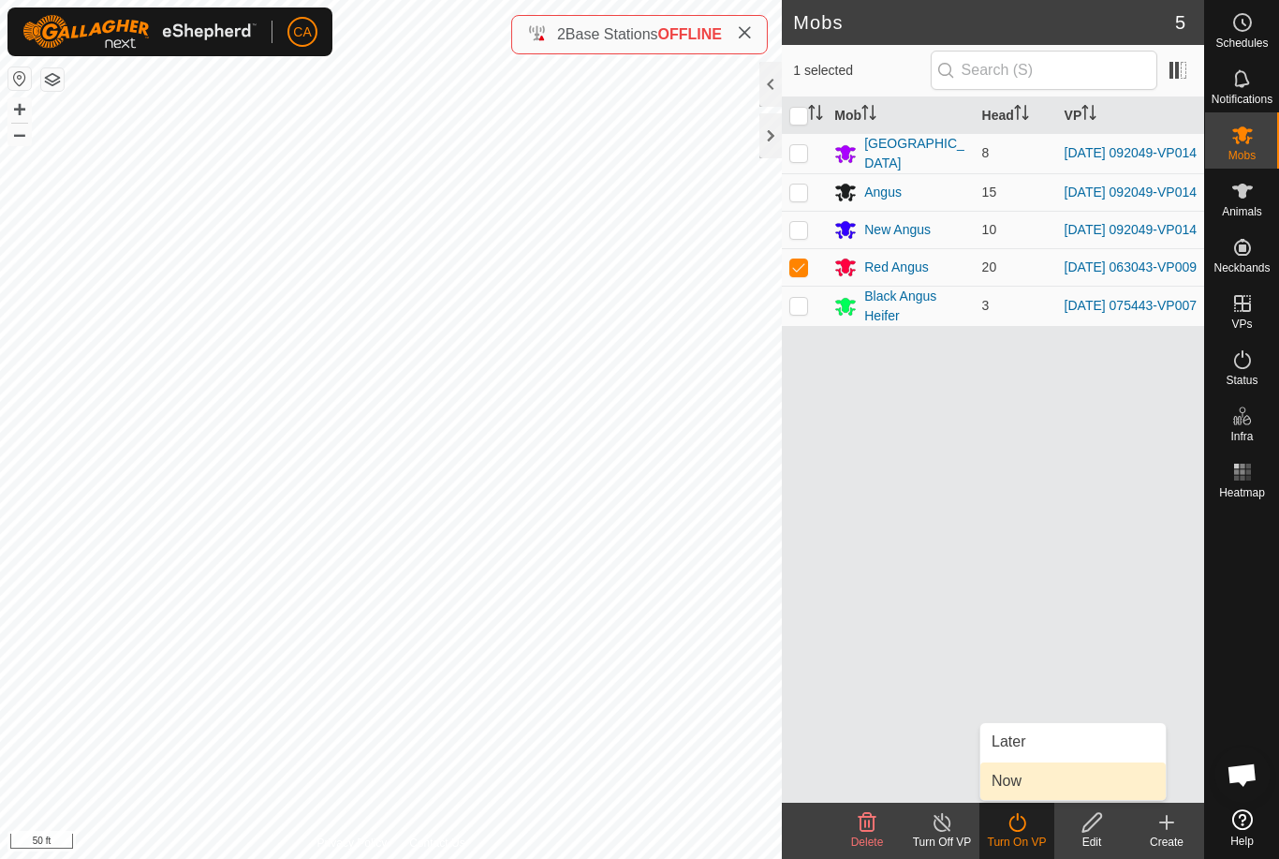
click at [1037, 783] on link "Now" at bounding box center [1072, 780] width 185 height 37
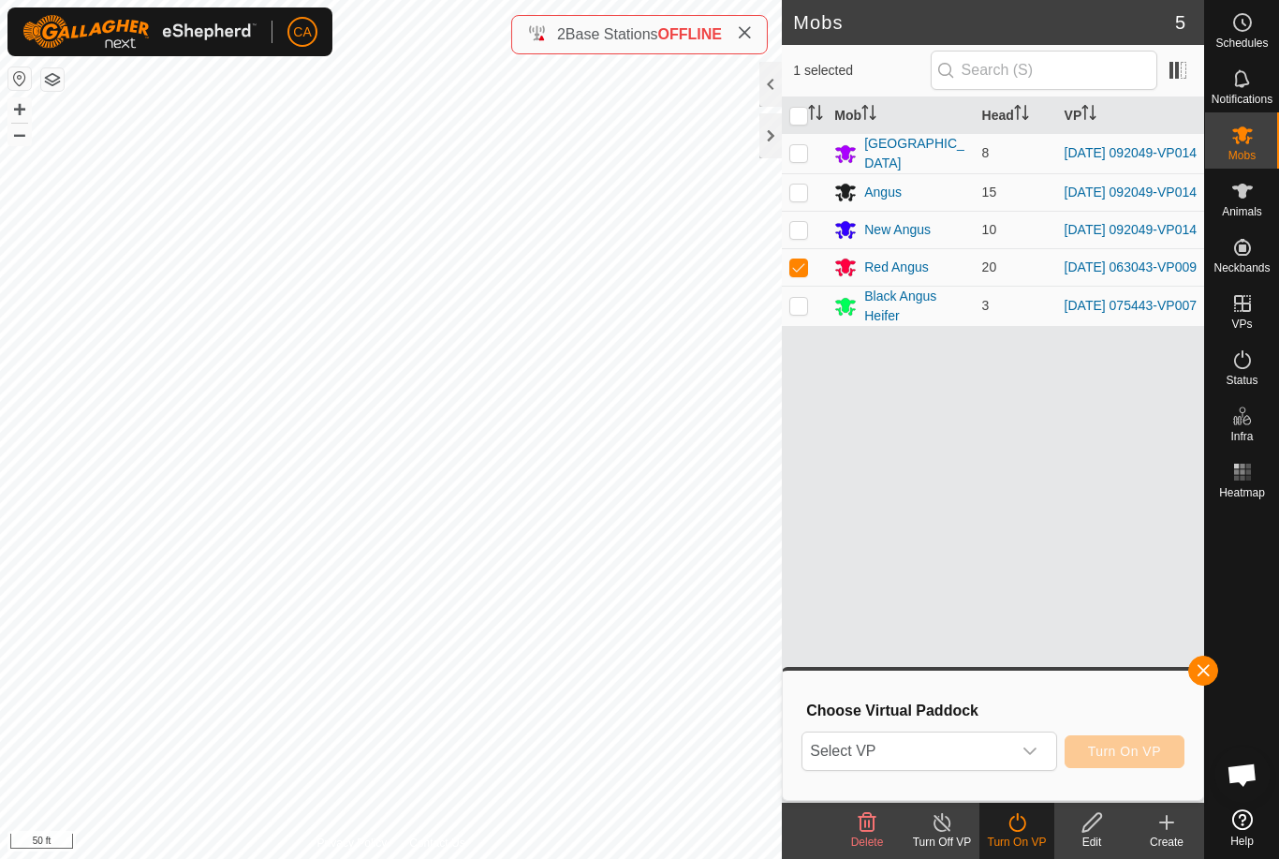
click at [990, 761] on span "Select VP" at bounding box center [906, 750] width 208 height 37
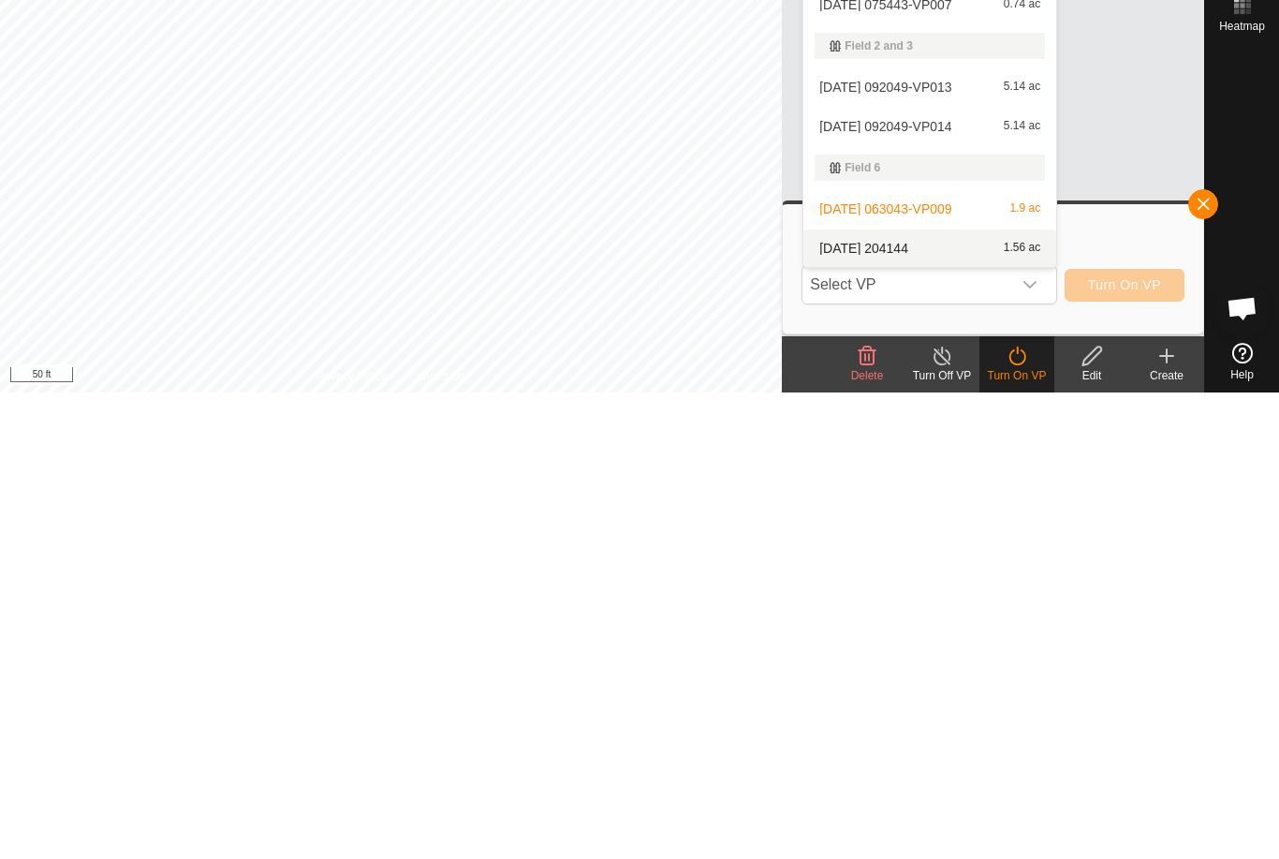
click at [971, 703] on div "[DATE] 204144 1.56 ac" at bounding box center [930, 714] width 230 height 22
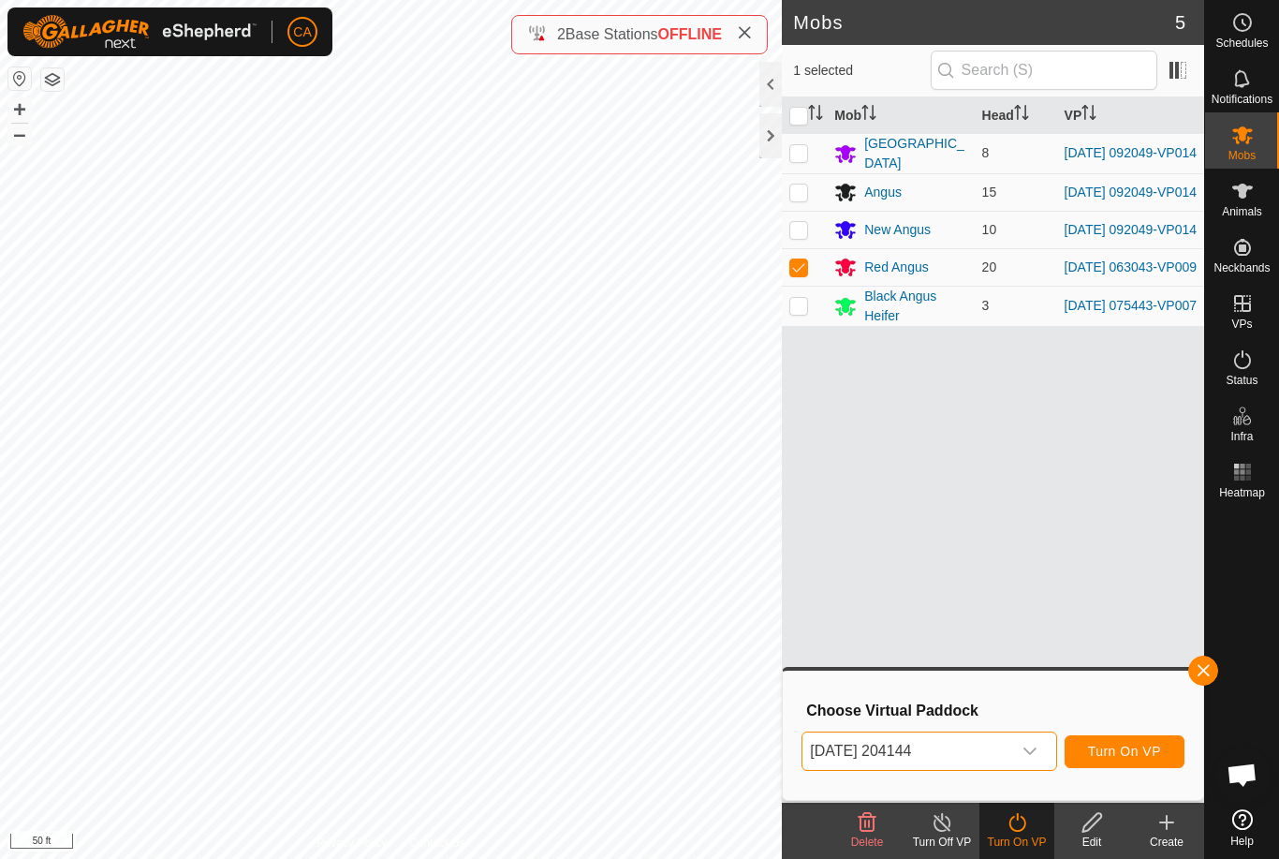
click at [1140, 766] on button "Turn On VP" at bounding box center [1125, 751] width 120 height 33
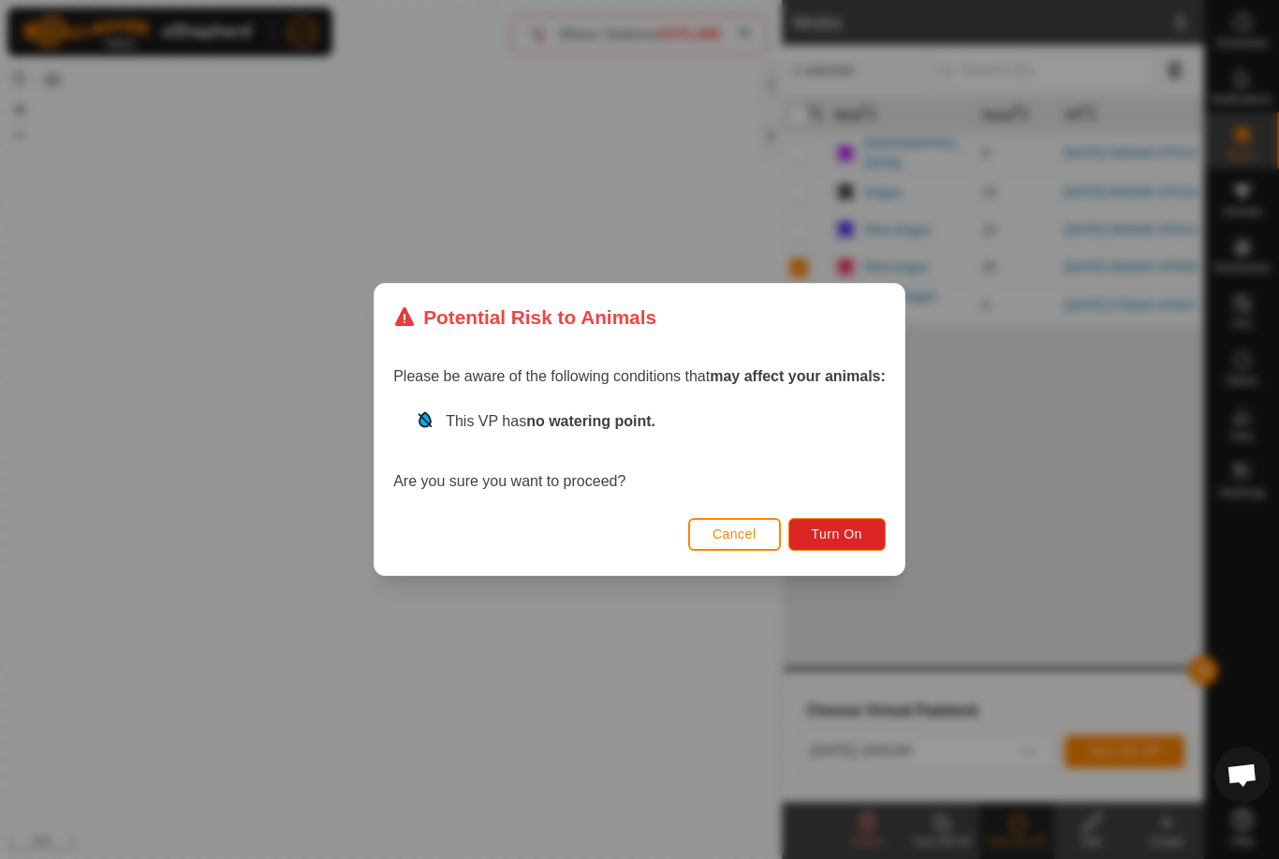
click at [841, 542] on button "Turn On" at bounding box center [836, 534] width 97 height 33
